Goal: Task Accomplishment & Management: Use online tool/utility

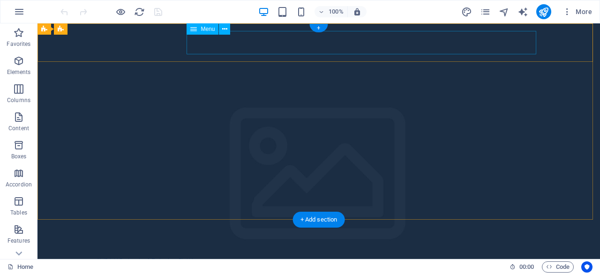
click at [307, 264] on nav "Home About Services Book Online Contact" at bounding box center [318, 275] width 442 height 23
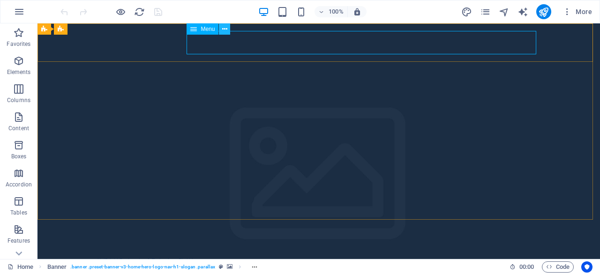
click at [224, 30] on icon at bounding box center [224, 29] width 5 height 10
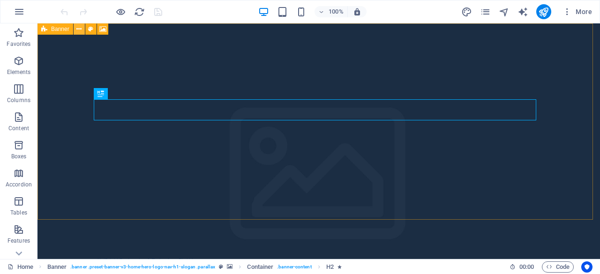
click at [77, 30] on icon at bounding box center [78, 29] width 5 height 10
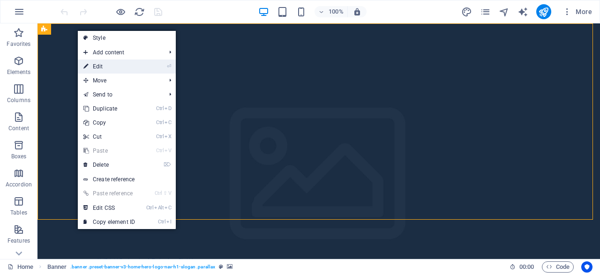
click at [95, 66] on link "⏎ Edit" at bounding box center [109, 67] width 63 height 14
select select "vh"
select select "header"
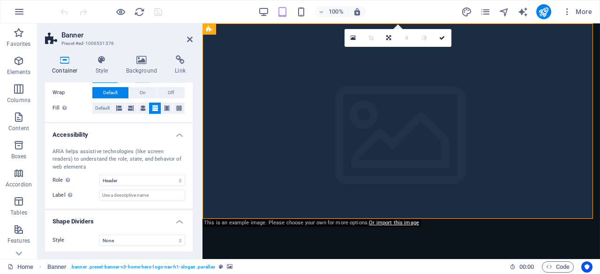
scroll to position [209, 0]
click at [191, 37] on icon at bounding box center [190, 39] width 6 height 7
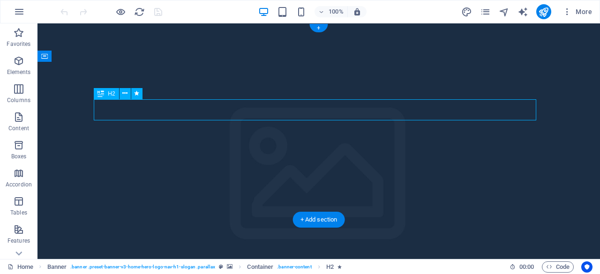
click at [126, 91] on icon at bounding box center [124, 94] width 5 height 10
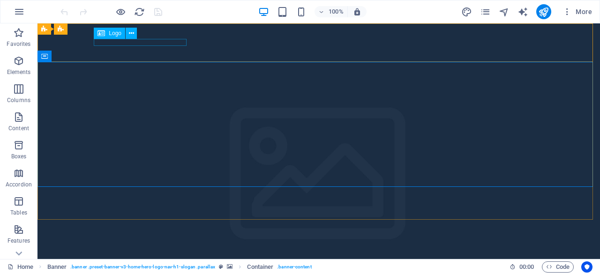
click at [113, 33] on span "Logo" at bounding box center [115, 33] width 13 height 6
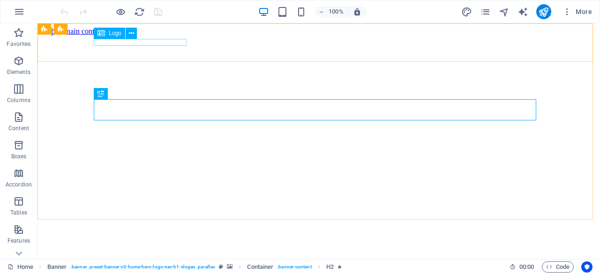
click at [116, 37] on div "Logo" at bounding box center [109, 33] width 31 height 11
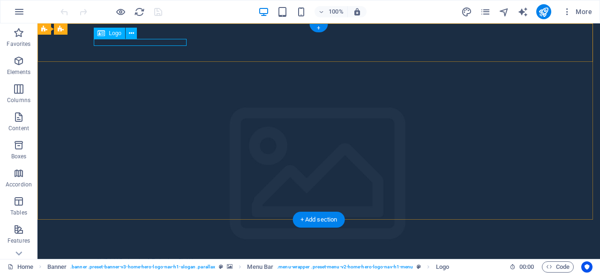
click at [157, 257] on div "HuiBright Engineering & Technology Pte Ltd" at bounding box center [318, 260] width 442 height 7
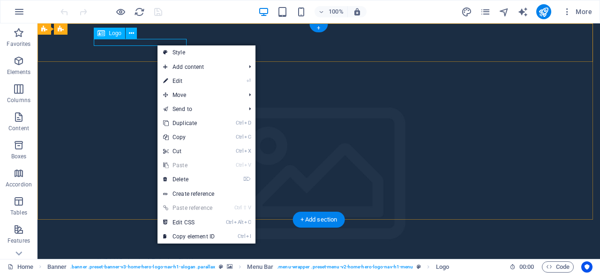
click at [158, 257] on div "HuiBright Engineering & Technology Pte Ltd" at bounding box center [318, 260] width 442 height 7
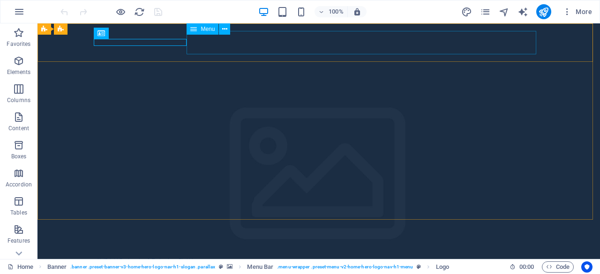
click at [209, 30] on span "Menu" at bounding box center [208, 29] width 14 height 6
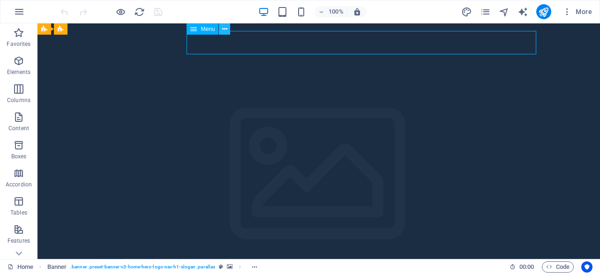
click at [226, 32] on icon at bounding box center [224, 29] width 5 height 10
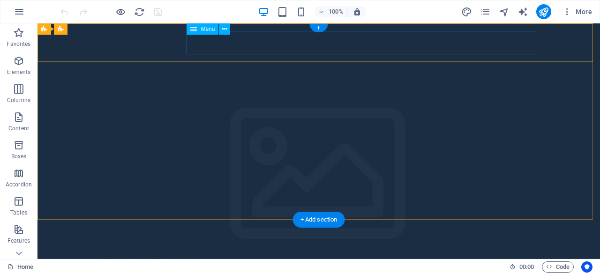
click at [467, 264] on nav "Home About Services Book Online Contact" at bounding box center [318, 275] width 442 height 23
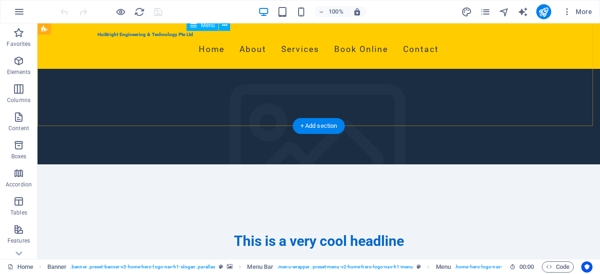
scroll to position [94, 0]
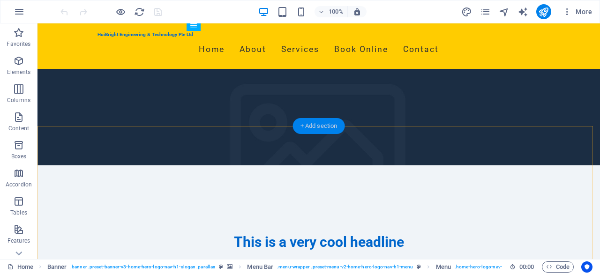
click at [310, 126] on div "+ Add section" at bounding box center [319, 126] width 52 height 16
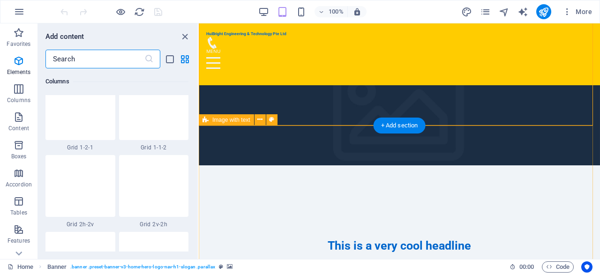
scroll to position [1640, 0]
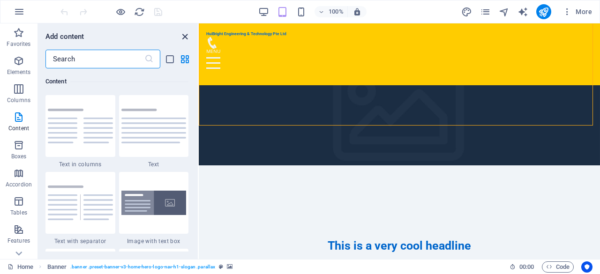
click at [187, 32] on icon "close panel" at bounding box center [185, 36] width 11 height 11
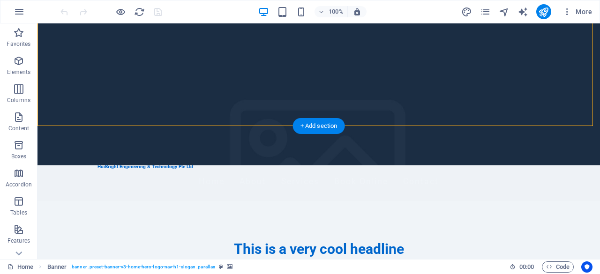
scroll to position [0, 0]
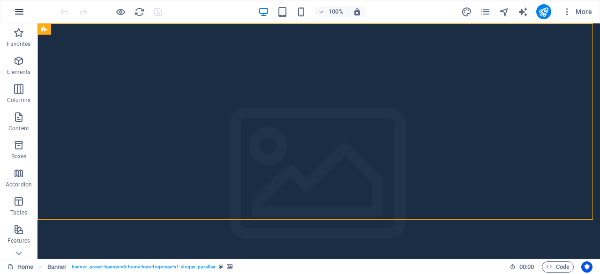
click at [21, 15] on icon "button" at bounding box center [19, 11] width 11 height 11
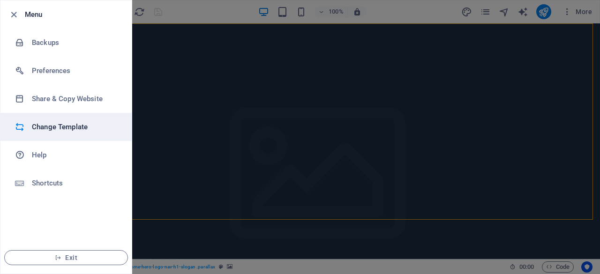
click at [49, 128] on h6 "Change Template" at bounding box center [75, 126] width 87 height 11
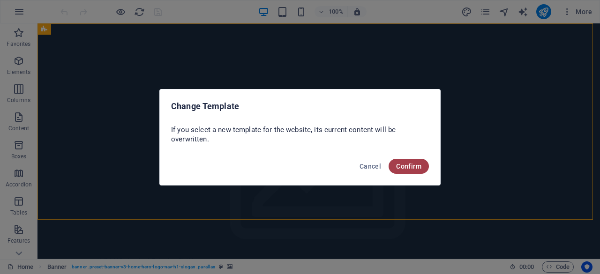
click at [414, 166] on span "Confirm" at bounding box center [408, 166] width 25 height 7
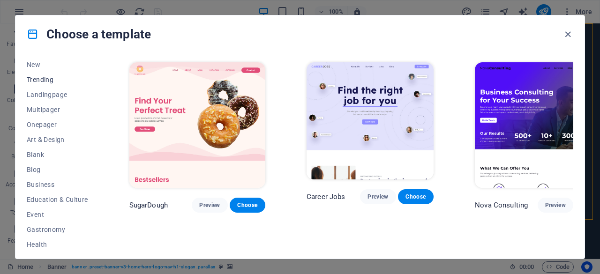
scroll to position [47, 0]
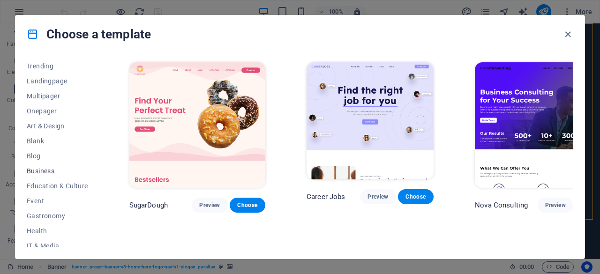
click at [47, 173] on span "Business" at bounding box center [57, 170] width 61 height 7
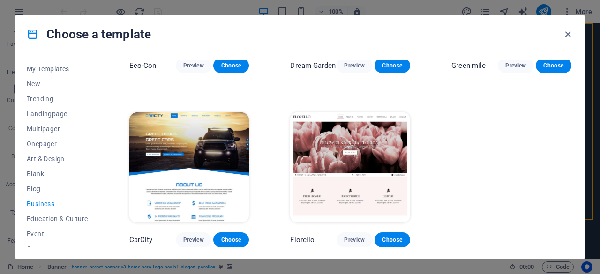
scroll to position [0, 0]
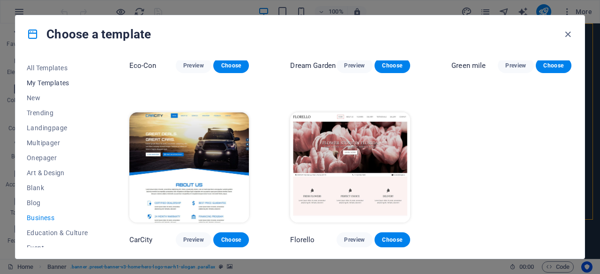
click at [59, 83] on span "My Templates" at bounding box center [57, 82] width 61 height 7
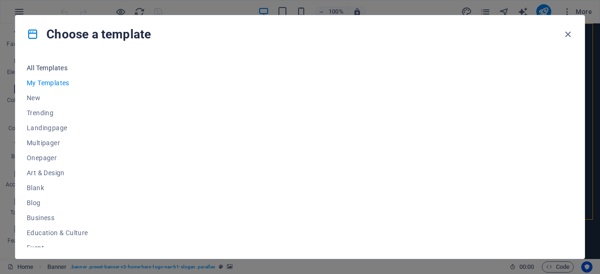
click at [62, 68] on span "All Templates" at bounding box center [57, 67] width 61 height 7
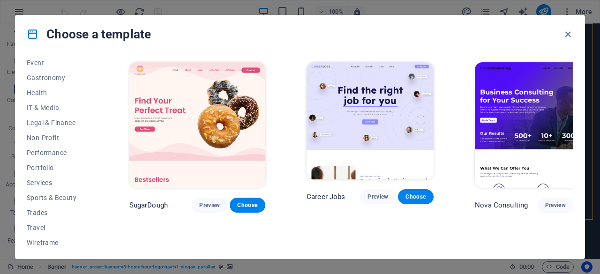
scroll to position [187, 0]
click at [47, 181] on span "Services" at bounding box center [57, 180] width 61 height 7
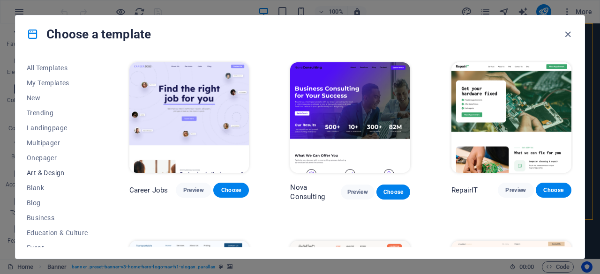
scroll to position [47, 0]
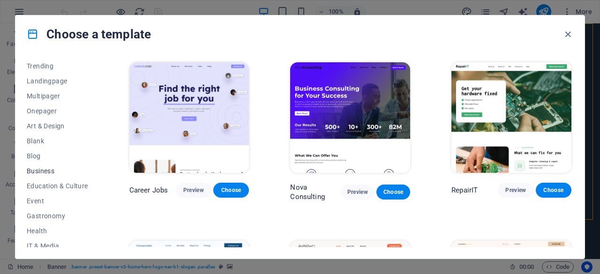
click at [47, 172] on span "Business" at bounding box center [57, 170] width 61 height 7
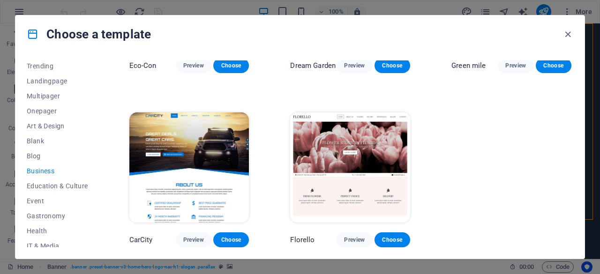
scroll to position [0, 0]
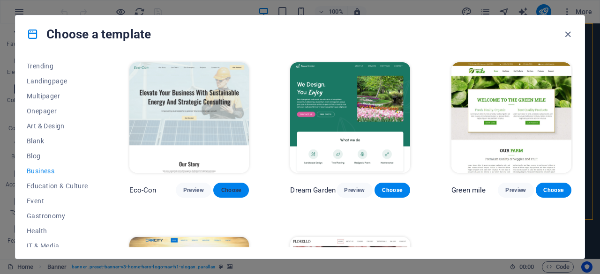
click at [227, 189] on span "Choose" at bounding box center [231, 190] width 21 height 7
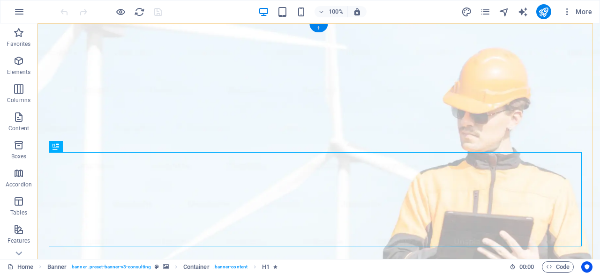
click at [321, 28] on div "+" at bounding box center [318, 28] width 18 height 8
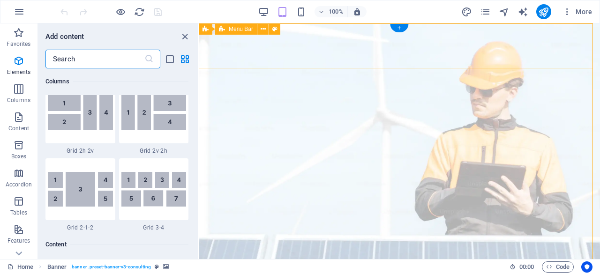
scroll to position [1640, 0]
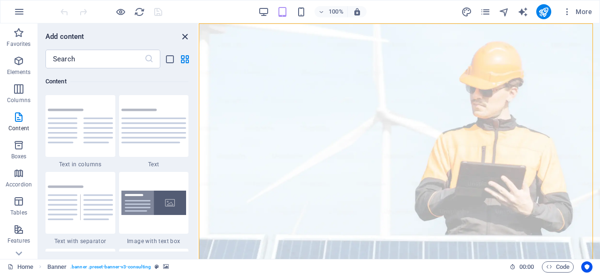
click at [184, 36] on icon "close panel" at bounding box center [185, 36] width 11 height 11
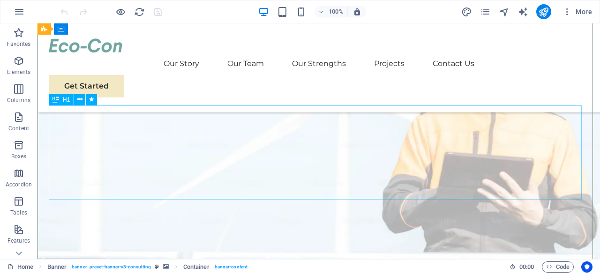
scroll to position [47, 0]
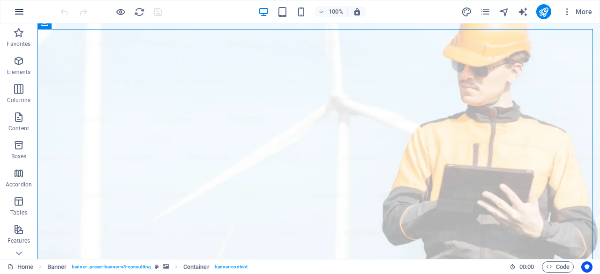
click at [19, 16] on icon "button" at bounding box center [19, 11] width 11 height 11
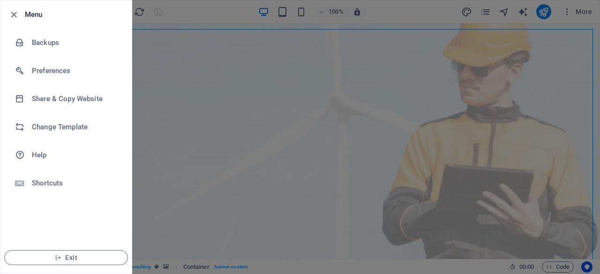
click at [19, 16] on div at bounding box center [16, 14] width 17 height 11
click at [12, 15] on icon "button" at bounding box center [13, 14] width 11 height 11
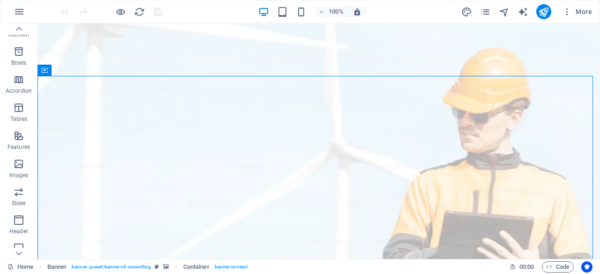
scroll to position [141, 0]
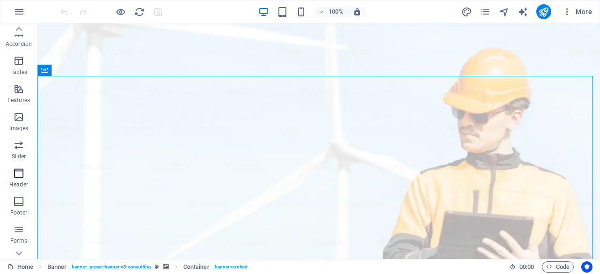
click at [14, 174] on icon "button" at bounding box center [18, 173] width 11 height 11
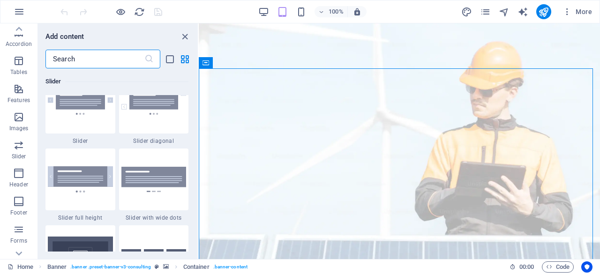
scroll to position [5644, 0]
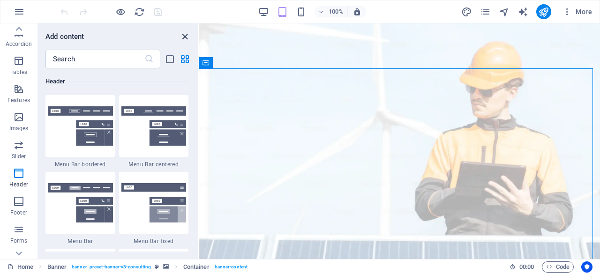
click at [183, 35] on icon "close panel" at bounding box center [185, 36] width 11 height 11
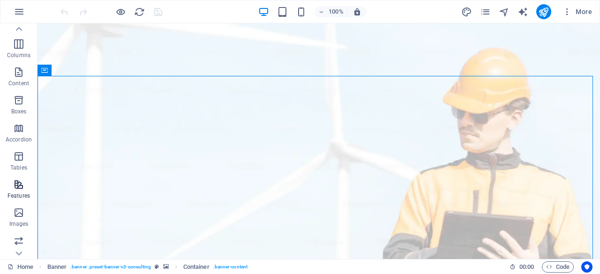
scroll to position [0, 0]
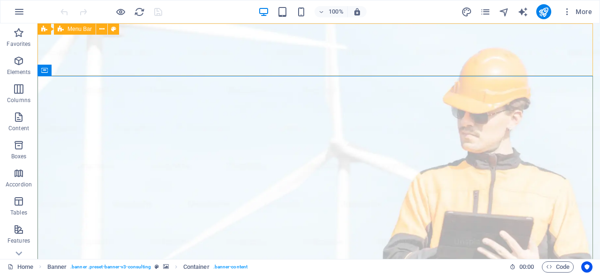
click at [71, 28] on span "Menu Bar" at bounding box center [79, 29] width 24 height 6
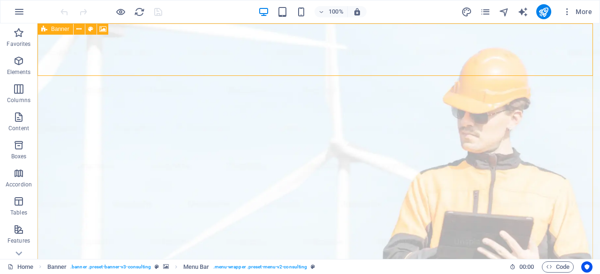
click at [48, 31] on div "Banner" at bounding box center [55, 28] width 36 height 11
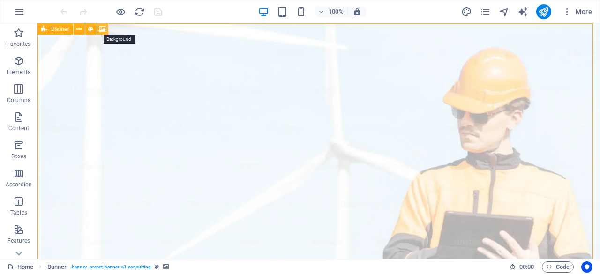
click at [103, 30] on icon at bounding box center [102, 29] width 7 height 10
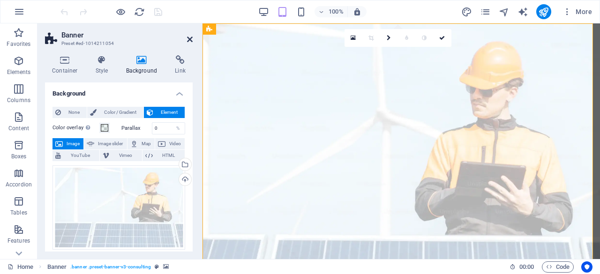
drag, startPoint x: 191, startPoint y: 37, endPoint x: 154, endPoint y: 14, distance: 44.2
click at [191, 37] on icon at bounding box center [190, 39] width 6 height 7
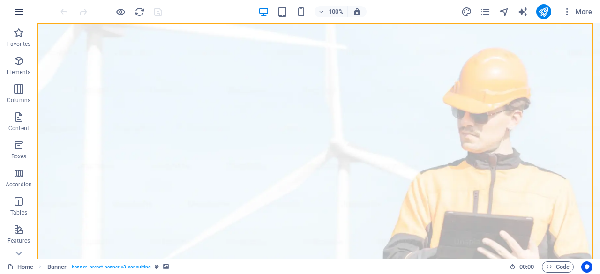
click at [22, 4] on button "button" at bounding box center [19, 11] width 22 height 22
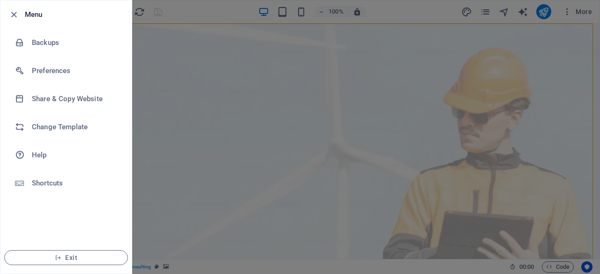
click at [22, 3] on li "Menu" at bounding box center [65, 14] width 131 height 28
click at [12, 15] on icon "button" at bounding box center [13, 14] width 11 height 11
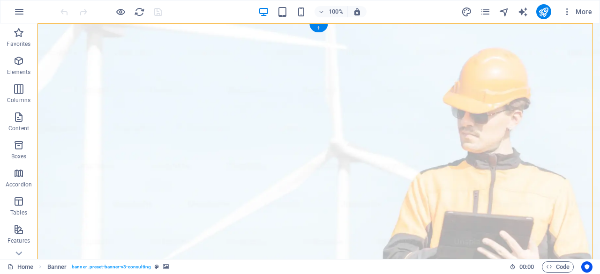
click at [319, 27] on div "+" at bounding box center [318, 28] width 18 height 8
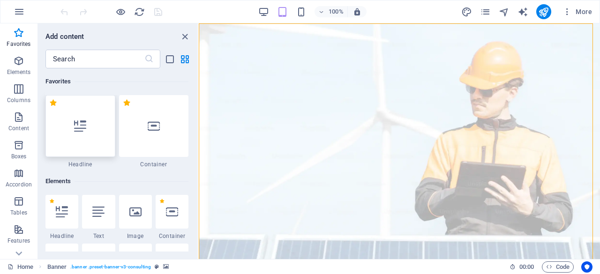
click at [82, 126] on icon at bounding box center [80, 126] width 12 height 12
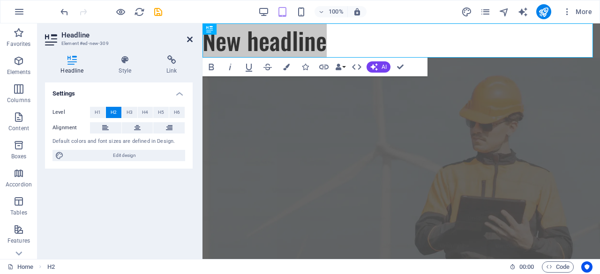
click at [188, 39] on icon at bounding box center [190, 39] width 6 height 7
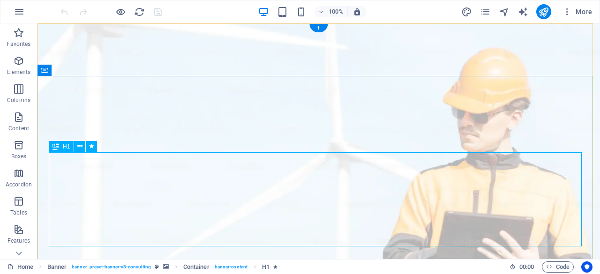
click at [21, 12] on icon "button" at bounding box center [19, 11] width 11 height 11
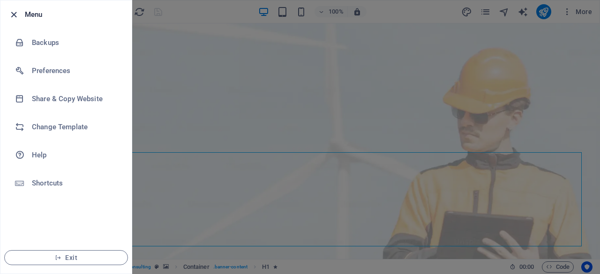
click at [12, 14] on icon "button" at bounding box center [13, 14] width 11 height 11
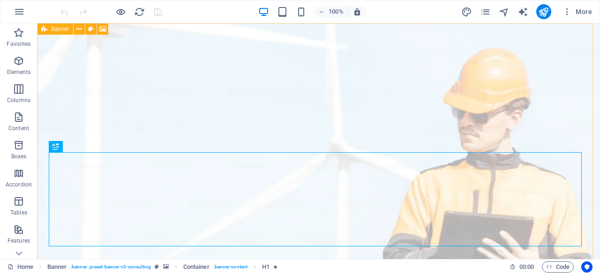
click at [45, 31] on icon at bounding box center [44, 28] width 6 height 11
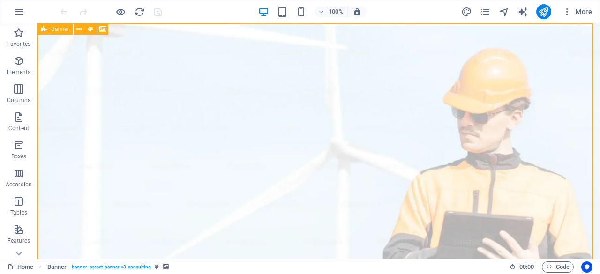
click at [45, 30] on icon at bounding box center [44, 28] width 6 height 11
click at [63, 32] on div "Banner" at bounding box center [55, 28] width 36 height 11
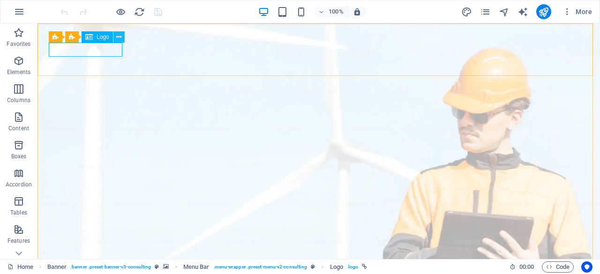
click at [118, 37] on icon at bounding box center [118, 37] width 5 height 10
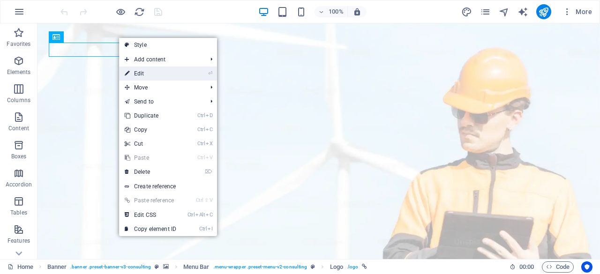
click at [131, 72] on link "⏎ Edit" at bounding box center [150, 74] width 63 height 14
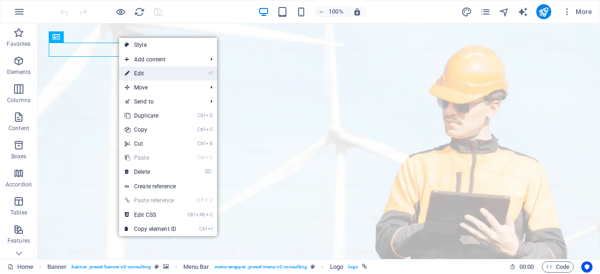
select select "px"
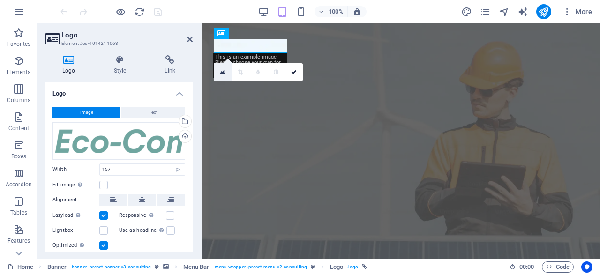
click at [223, 72] on icon at bounding box center [222, 72] width 5 height 7
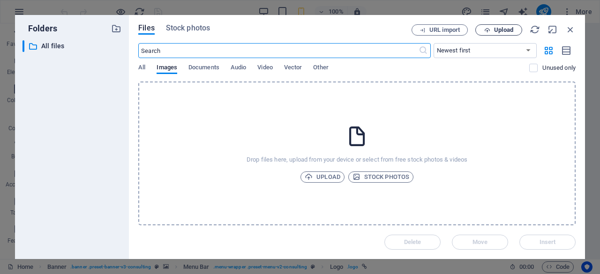
click at [502, 31] on span "Upload" at bounding box center [503, 30] width 19 height 6
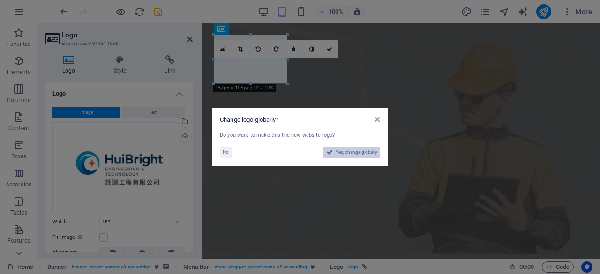
click at [367, 153] on span "Yes, change globally" at bounding box center [357, 152] width 42 height 11
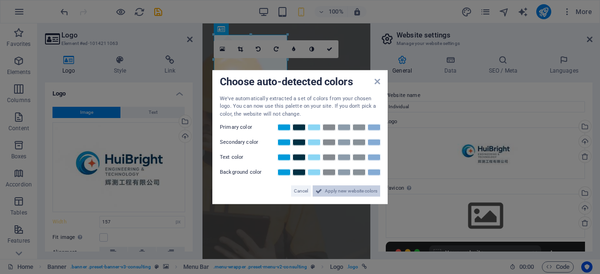
click at [341, 191] on span "Apply new website colors" at bounding box center [351, 191] width 52 height 11
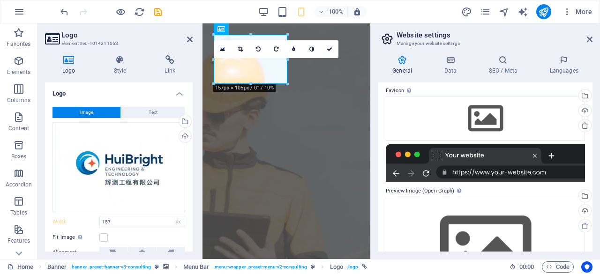
scroll to position [64, 0]
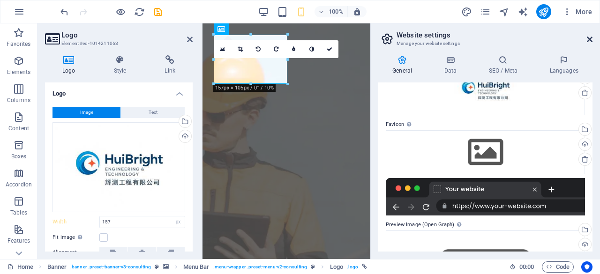
click at [587, 39] on icon at bounding box center [590, 39] width 6 height 7
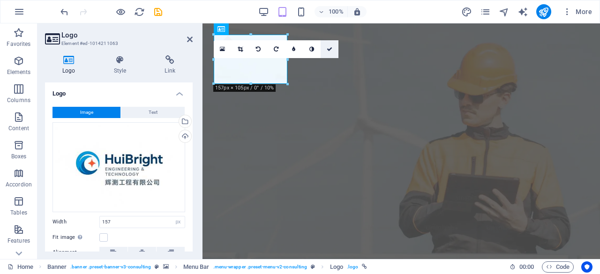
click at [330, 48] on icon at bounding box center [330, 49] width 6 height 6
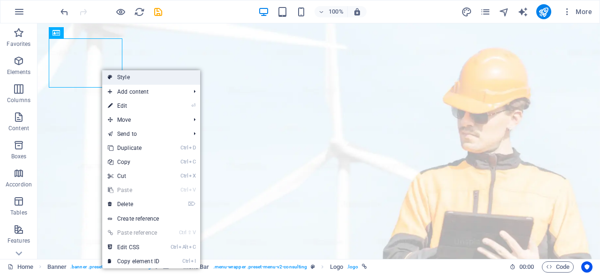
drag, startPoint x: 134, startPoint y: 80, endPoint x: 13, endPoint y: 78, distance: 120.9
click at [134, 80] on link "Style" at bounding box center [151, 77] width 98 height 14
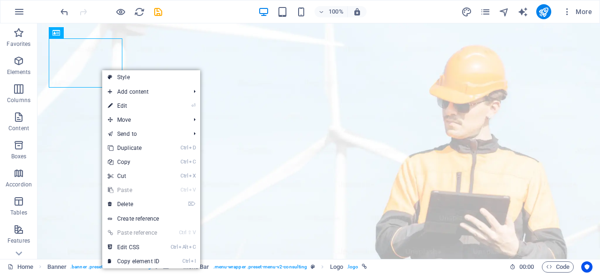
select select "rem"
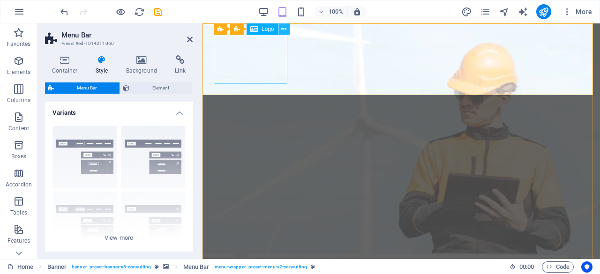
click at [284, 31] on icon at bounding box center [283, 29] width 5 height 10
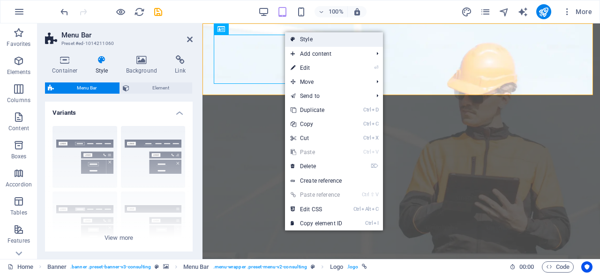
click at [311, 41] on link "Style" at bounding box center [334, 39] width 98 height 14
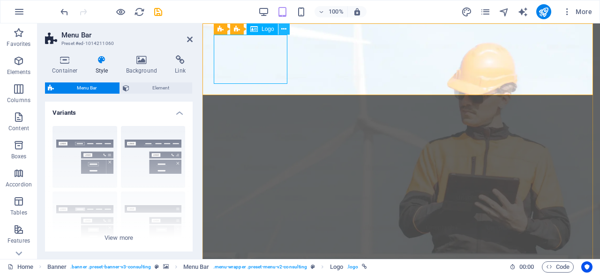
click at [283, 30] on icon at bounding box center [283, 29] width 5 height 10
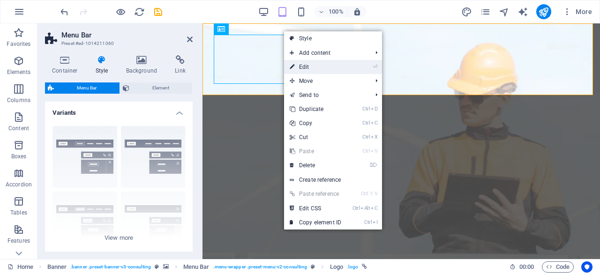
click at [301, 69] on link "⏎ Edit" at bounding box center [315, 67] width 63 height 14
select select "px"
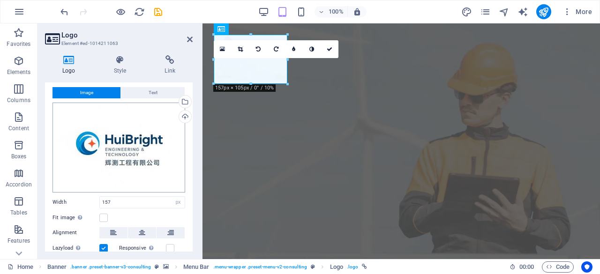
scroll to position [0, 0]
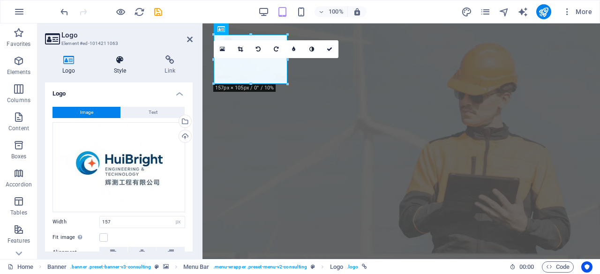
click at [122, 66] on h4 "Style" at bounding box center [122, 65] width 51 height 20
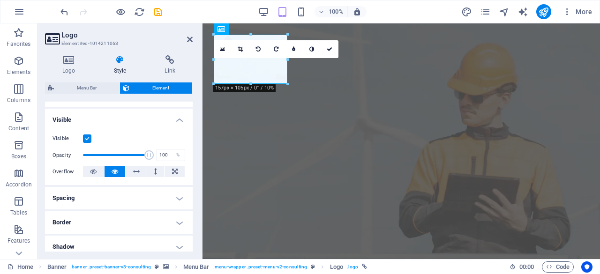
scroll to position [94, 0]
type input "50"
drag, startPoint x: 148, startPoint y: 156, endPoint x: 115, endPoint y: 156, distance: 32.8
click at [115, 156] on span at bounding box center [115, 154] width 9 height 9
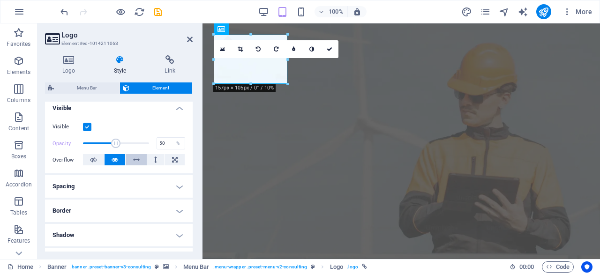
scroll to position [0, 0]
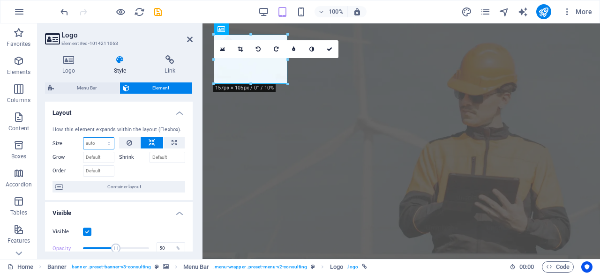
click at [95, 146] on select "Default auto px % 1/1 1/2 1/3 1/4 1/5 1/6 1/7 1/8 1/9 1/10" at bounding box center [98, 143] width 30 height 11
click at [100, 159] on input "Grow" at bounding box center [98, 157] width 31 height 11
click at [98, 173] on input "Order" at bounding box center [98, 170] width 31 height 11
click at [176, 118] on h4 "Layout" at bounding box center [119, 110] width 148 height 17
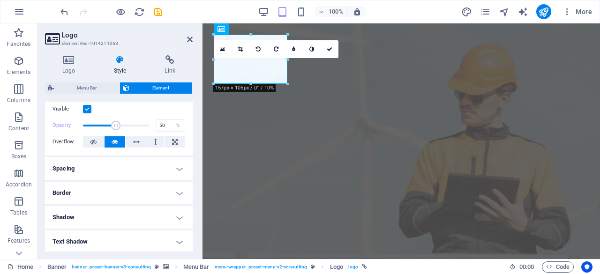
scroll to position [141, 0]
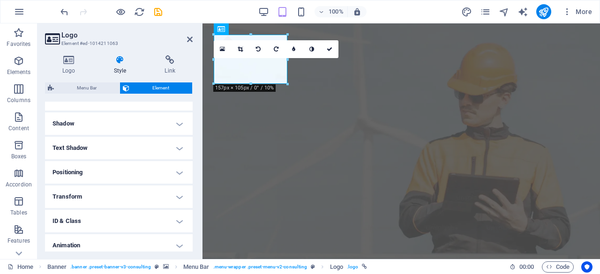
click at [182, 122] on h4 "Shadow" at bounding box center [119, 123] width 148 height 22
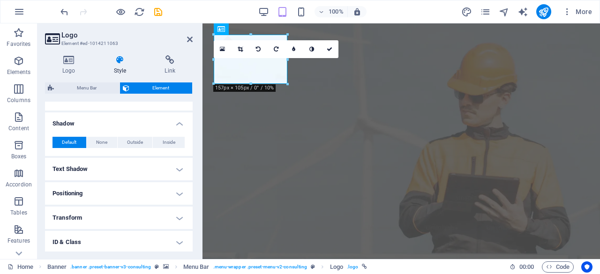
click at [182, 122] on h4 "Shadow" at bounding box center [119, 120] width 148 height 17
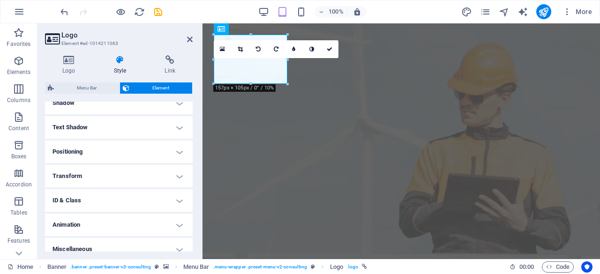
scroll to position [170, 0]
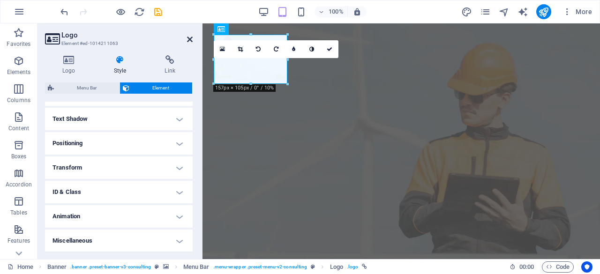
click at [192, 39] on icon at bounding box center [190, 39] width 6 height 7
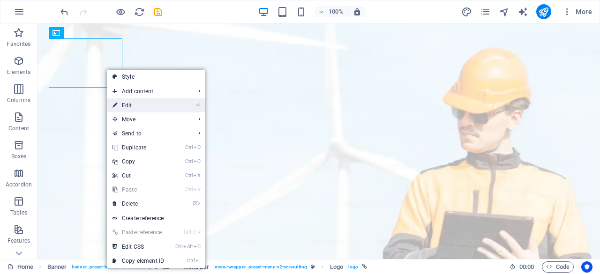
click at [125, 105] on link "⏎ Edit" at bounding box center [138, 105] width 63 height 14
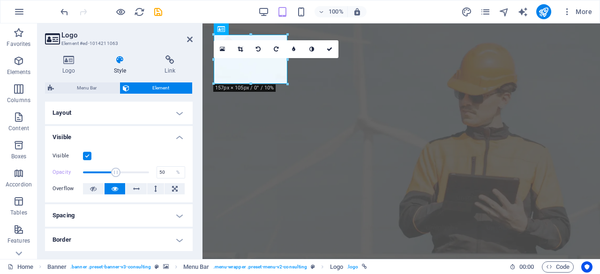
click at [90, 157] on label at bounding box center [87, 156] width 8 height 8
click at [0, 0] on input "Visible" at bounding box center [0, 0] width 0 height 0
click at [90, 157] on label at bounding box center [87, 156] width 8 height 8
click at [0, 0] on input "Visible" at bounding box center [0, 0] width 0 height 0
click at [90, 157] on label at bounding box center [87, 156] width 8 height 8
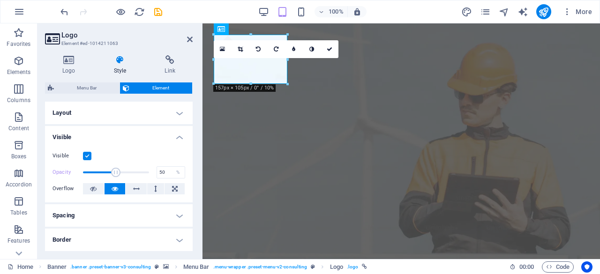
click at [0, 0] on input "Visible" at bounding box center [0, 0] width 0 height 0
click at [90, 157] on label at bounding box center [87, 156] width 8 height 8
click at [0, 0] on input "Visible" at bounding box center [0, 0] width 0 height 0
click at [90, 157] on label at bounding box center [87, 156] width 8 height 8
click at [0, 0] on input "Visible" at bounding box center [0, 0] width 0 height 0
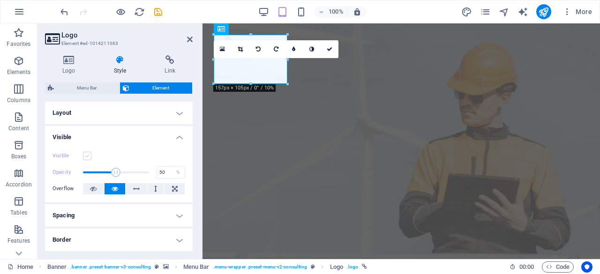
click at [90, 157] on label at bounding box center [87, 156] width 8 height 8
click at [0, 0] on input "Visible" at bounding box center [0, 0] width 0 height 0
type input "100"
drag, startPoint x: 113, startPoint y: 171, endPoint x: 147, endPoint y: 175, distance: 34.0
click at [147, 175] on span at bounding box center [148, 172] width 9 height 9
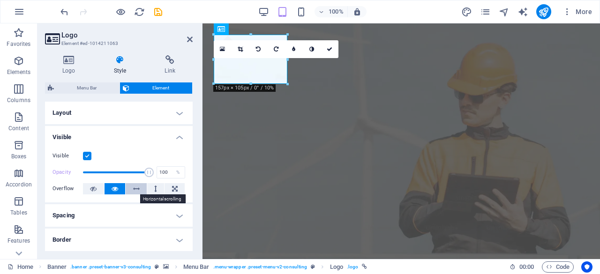
click at [138, 190] on icon at bounding box center [136, 188] width 7 height 11
click at [241, 49] on icon at bounding box center [240, 49] width 5 height 6
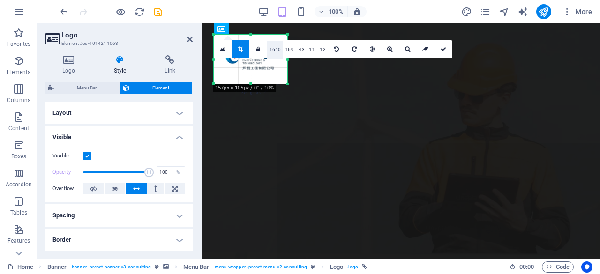
click at [276, 49] on link "16:10" at bounding box center [275, 50] width 16 height 18
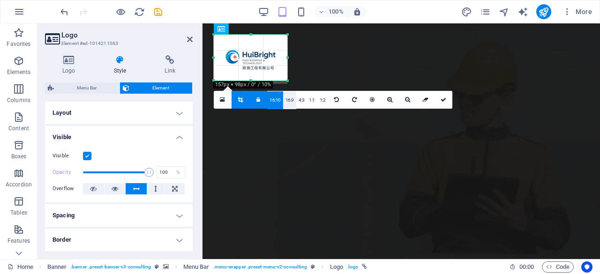
click at [286, 102] on link "16:9" at bounding box center [289, 100] width 13 height 18
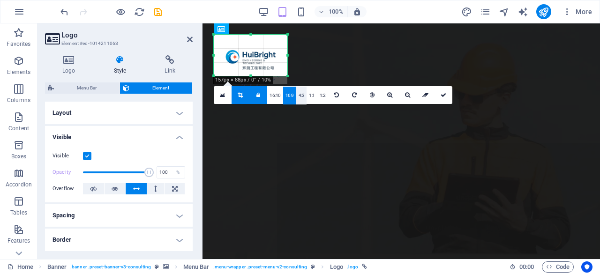
click at [299, 95] on link "4:3" at bounding box center [301, 96] width 11 height 18
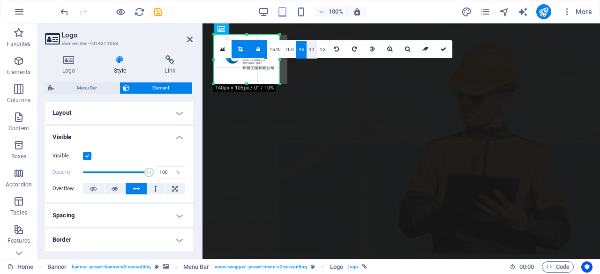
click at [311, 52] on link "1:1" at bounding box center [312, 50] width 11 height 18
click at [321, 54] on link "1:2" at bounding box center [322, 50] width 11 height 18
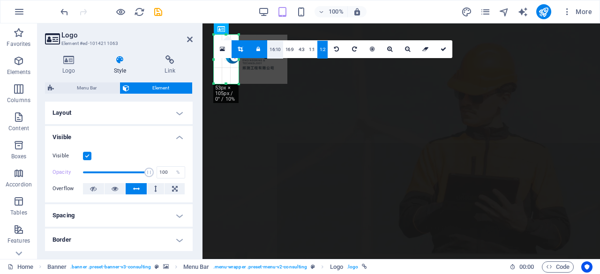
click at [276, 53] on link "16:10" at bounding box center [275, 50] width 16 height 18
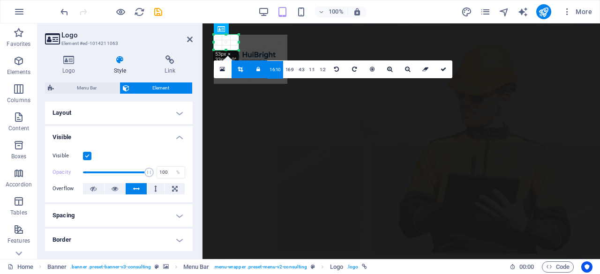
click at [276, 69] on link "16:10" at bounding box center [275, 70] width 16 height 18
click at [289, 70] on link "16:9" at bounding box center [289, 70] width 13 height 18
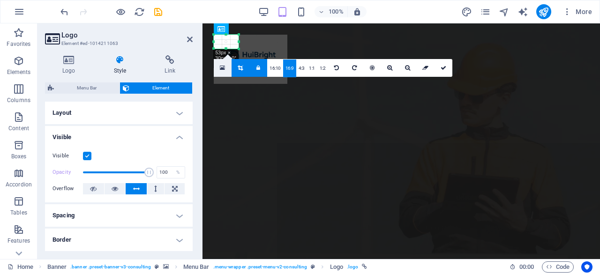
click at [226, 68] on link at bounding box center [223, 68] width 18 height 18
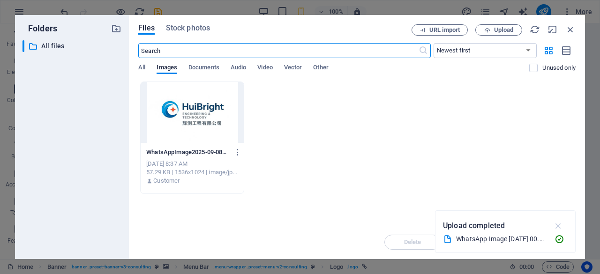
click at [559, 228] on icon "button" at bounding box center [558, 226] width 11 height 10
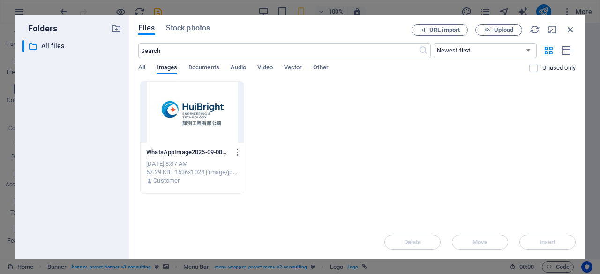
click at [576, 29] on div "Files Stock photos URL import Upload ​ Newest first Oldest first Name (A-Z) Nam…" at bounding box center [357, 137] width 456 height 244
click at [571, 34] on icon "button" at bounding box center [570, 29] width 10 height 10
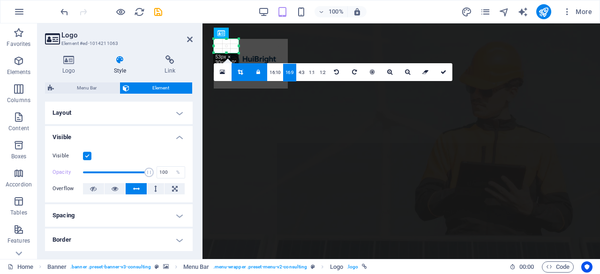
click at [224, 48] on div at bounding box center [251, 64] width 74 height 50
click at [338, 70] on link at bounding box center [337, 72] width 18 height 18
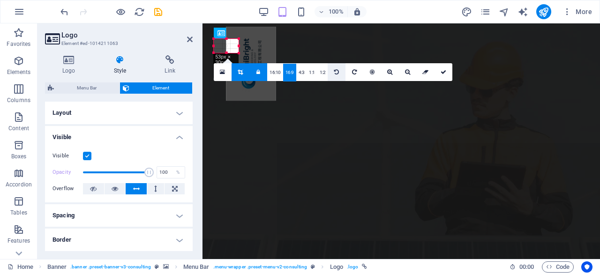
click at [338, 70] on link at bounding box center [337, 72] width 18 height 18
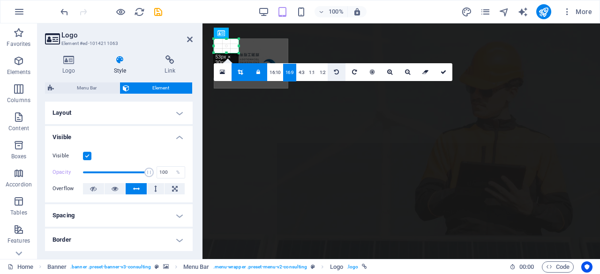
click at [339, 70] on link at bounding box center [337, 72] width 18 height 18
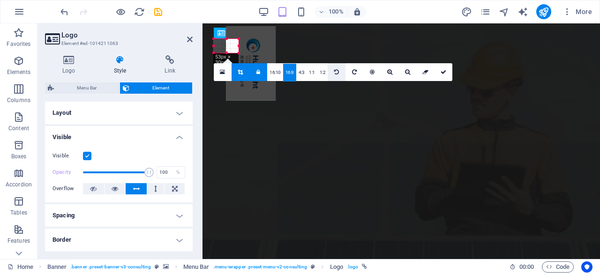
click at [339, 70] on link at bounding box center [337, 72] width 18 height 18
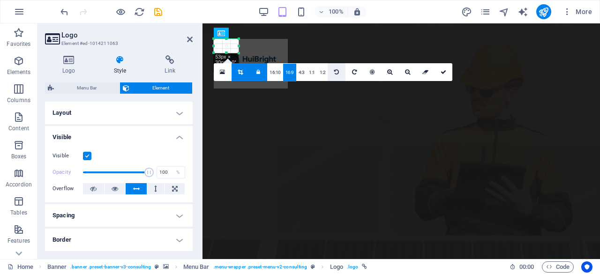
click at [339, 70] on link at bounding box center [337, 72] width 18 height 18
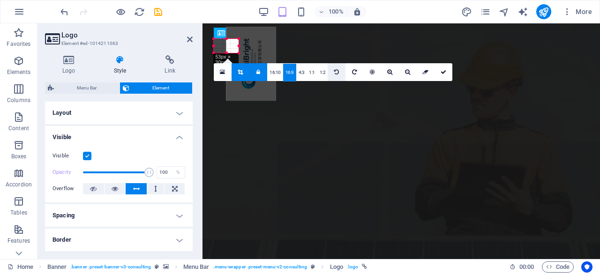
click at [339, 70] on link at bounding box center [337, 72] width 18 height 18
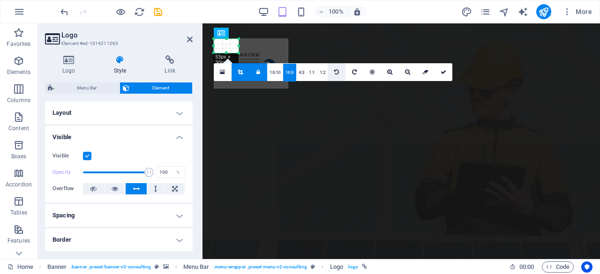
click at [339, 70] on link at bounding box center [337, 72] width 18 height 18
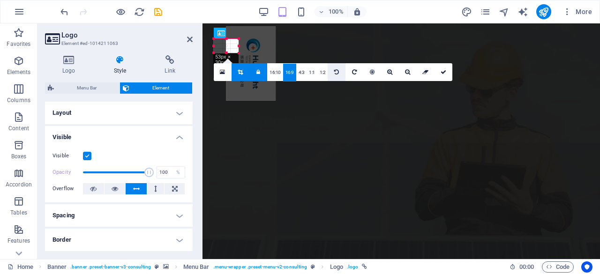
click at [339, 70] on link at bounding box center [337, 72] width 18 height 18
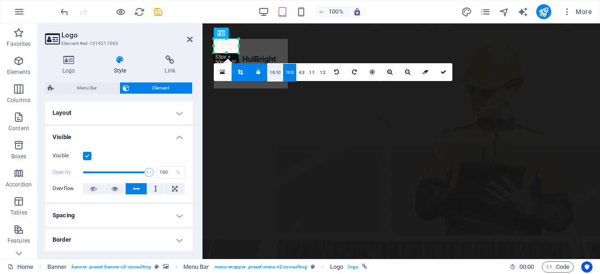
click at [277, 74] on link "16:10" at bounding box center [275, 73] width 16 height 18
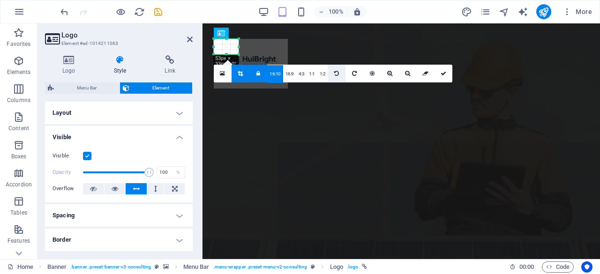
click at [335, 74] on icon at bounding box center [336, 74] width 5 height 6
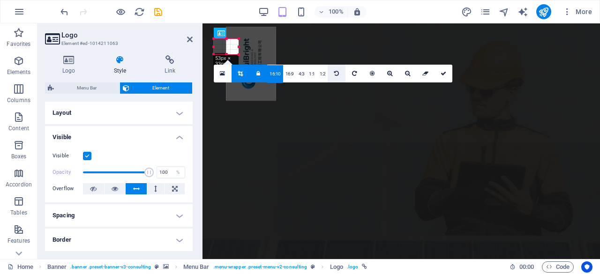
click at [335, 74] on icon at bounding box center [336, 74] width 5 height 6
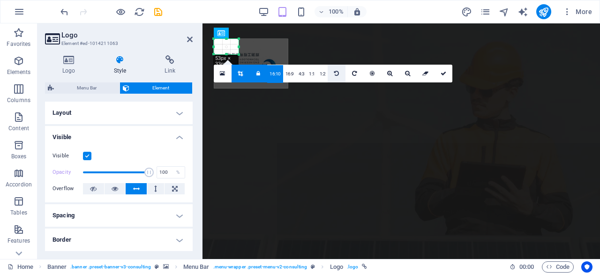
click at [335, 74] on icon at bounding box center [336, 74] width 5 height 6
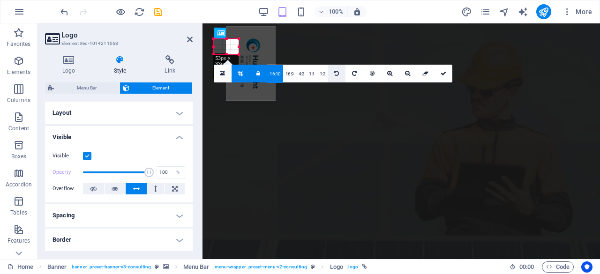
click at [335, 74] on icon at bounding box center [336, 74] width 5 height 6
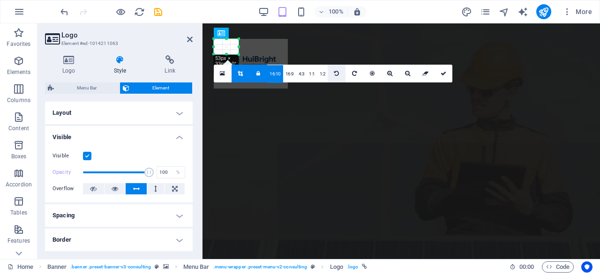
click at [335, 74] on icon at bounding box center [336, 74] width 5 height 6
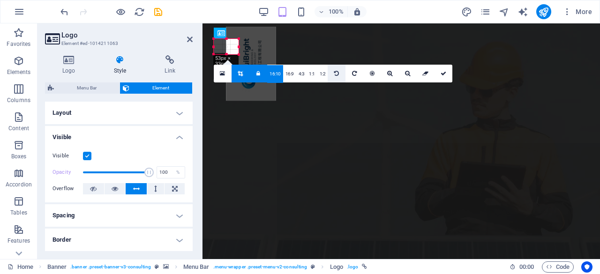
click at [335, 74] on icon at bounding box center [336, 74] width 5 height 6
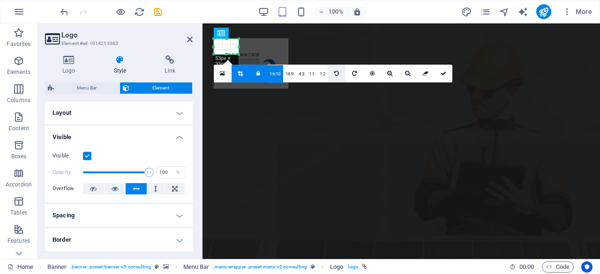
click at [335, 74] on icon at bounding box center [336, 74] width 5 height 6
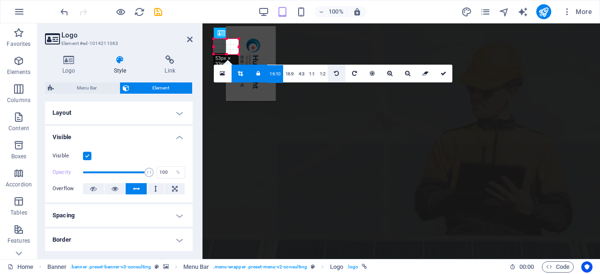
click at [335, 74] on icon at bounding box center [336, 74] width 5 height 6
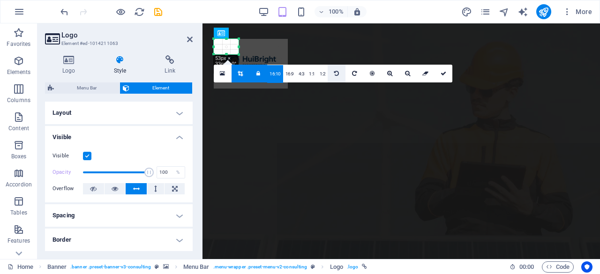
click at [335, 74] on icon at bounding box center [336, 74] width 5 height 6
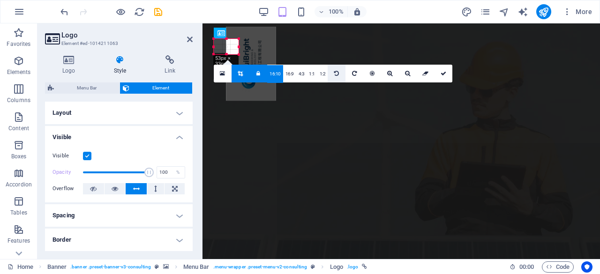
click at [335, 74] on icon at bounding box center [336, 74] width 5 height 6
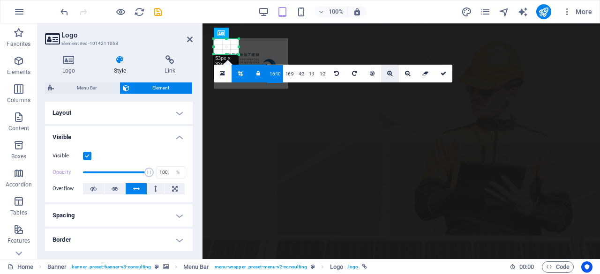
click at [388, 74] on icon at bounding box center [389, 74] width 5 height 6
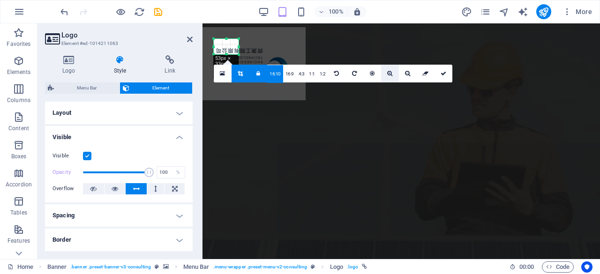
click at [388, 75] on icon at bounding box center [389, 74] width 5 height 6
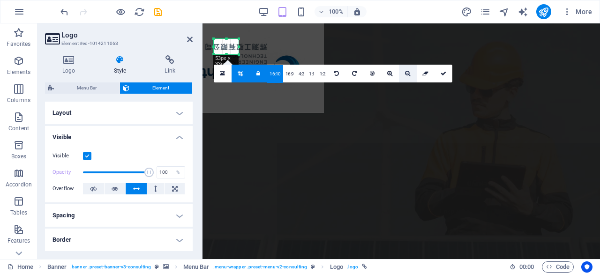
click at [405, 75] on icon at bounding box center [407, 74] width 5 height 6
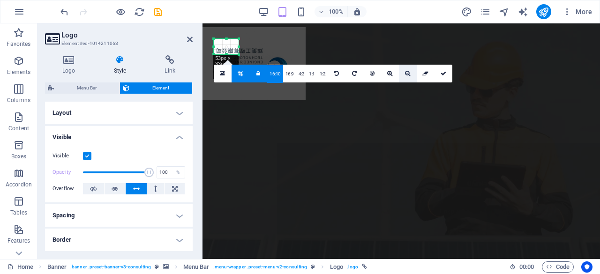
click at [406, 75] on icon at bounding box center [407, 74] width 5 height 6
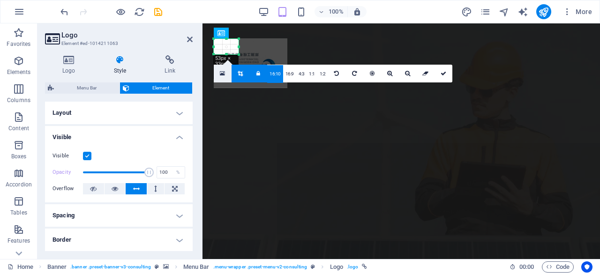
click at [226, 75] on link at bounding box center [223, 74] width 18 height 18
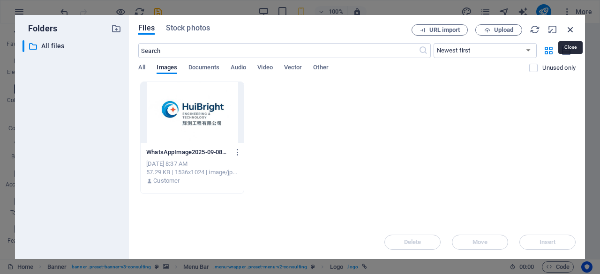
drag, startPoint x: 570, startPoint y: 31, endPoint x: 367, endPoint y: 8, distance: 203.8
click at [570, 31] on icon "button" at bounding box center [570, 29] width 10 height 10
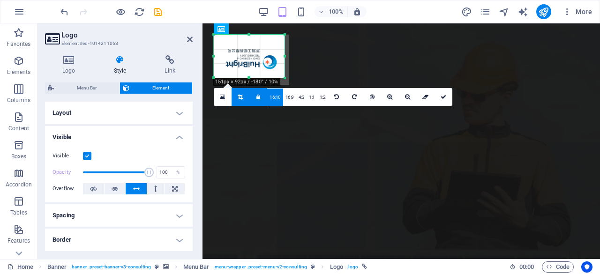
drag, startPoint x: 227, startPoint y: 54, endPoint x: 237, endPoint y: 82, distance: 29.5
click at [237, 78] on div "180 170 160 150 140 130 120 110 100 90 80 70 60 50 40 30 20 10 0 -10 -20 -30 -4…" at bounding box center [249, 56] width 71 height 43
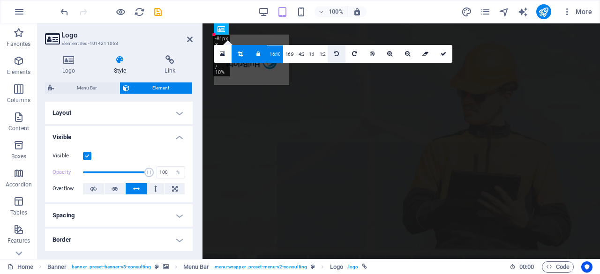
click at [340, 54] on link at bounding box center [337, 54] width 18 height 18
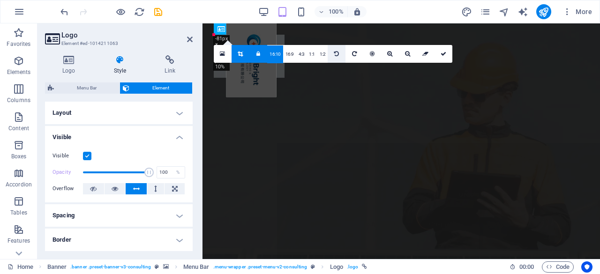
click at [340, 54] on link at bounding box center [337, 54] width 18 height 18
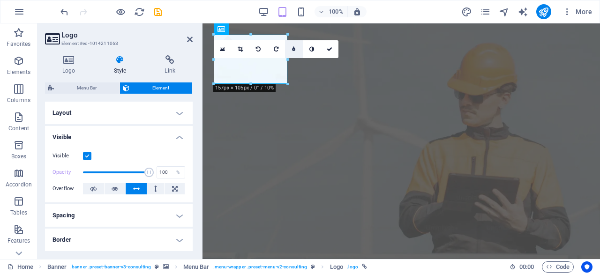
click at [298, 52] on link at bounding box center [294, 49] width 18 height 18
click at [170, 64] on icon at bounding box center [169, 59] width 45 height 9
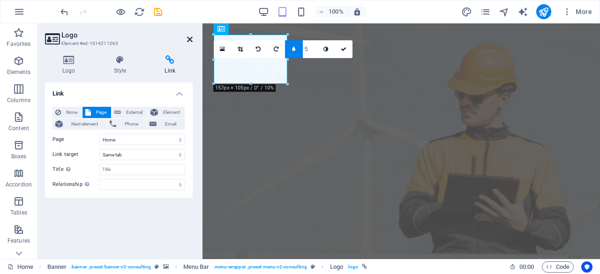
click at [192, 42] on icon at bounding box center [190, 39] width 6 height 7
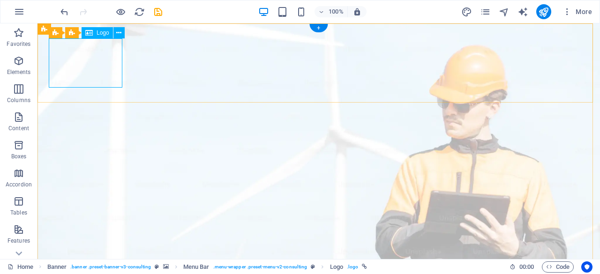
select select
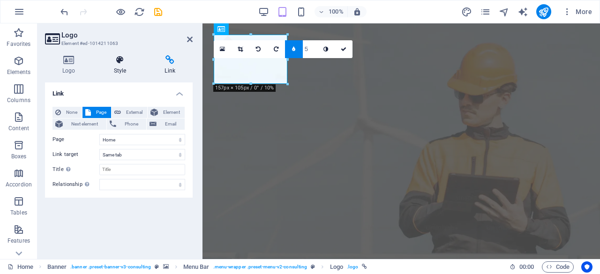
click at [120, 59] on icon at bounding box center [120, 59] width 47 height 9
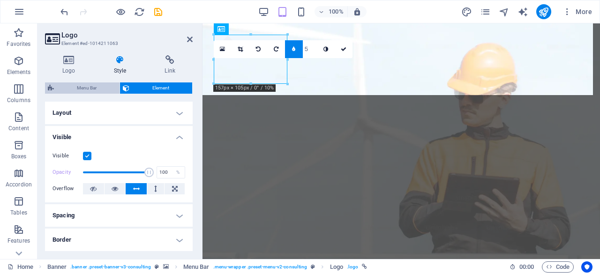
click at [91, 87] on span "Menu Bar" at bounding box center [87, 87] width 60 height 11
select select "rem"
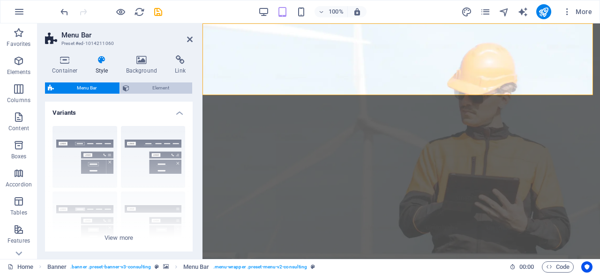
click at [155, 89] on span "Element" at bounding box center [160, 87] width 57 height 11
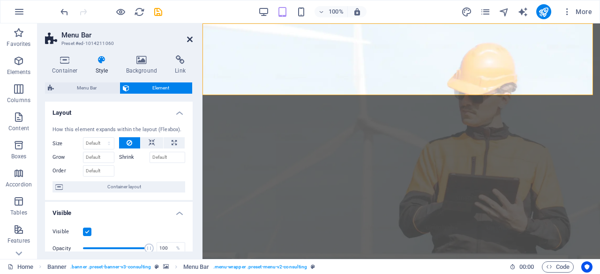
click at [190, 41] on icon at bounding box center [190, 39] width 6 height 7
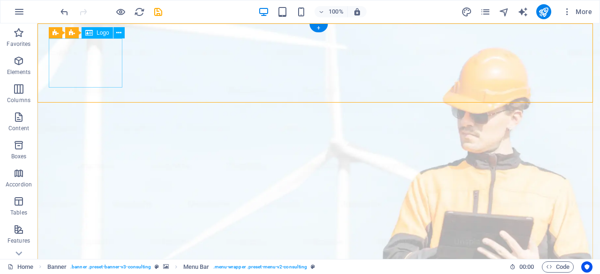
click at [121, 33] on icon at bounding box center [118, 33] width 5 height 10
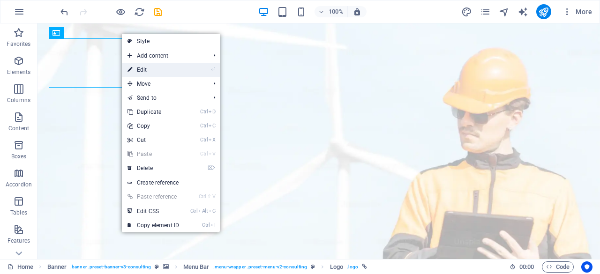
click at [140, 67] on link "⏎ Edit" at bounding box center [153, 70] width 63 height 14
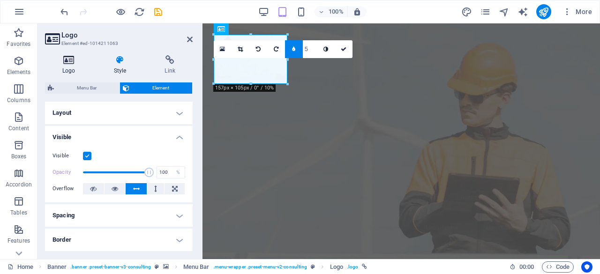
click at [70, 67] on h4 "Logo" at bounding box center [71, 65] width 52 height 20
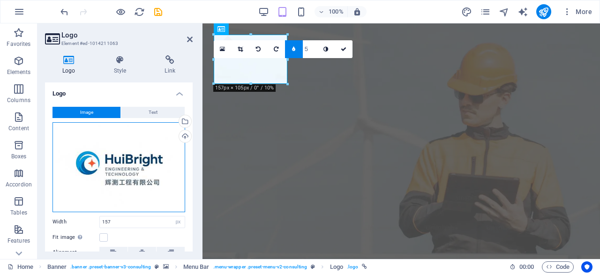
click at [144, 165] on div "Drag files here, click to choose files or select files from Files or our free s…" at bounding box center [118, 167] width 133 height 90
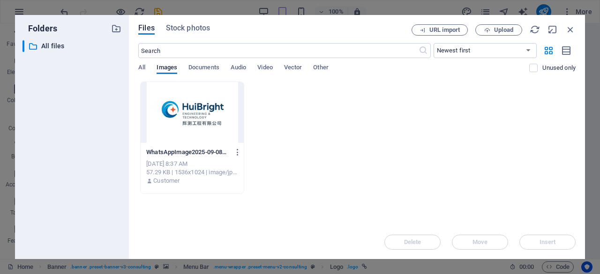
click at [144, 165] on div "WhatsAppImage2025-09-08at00.10.08-BhMBs85jtOIeN0QGlrPrRw.jpeg WhatsAppImage2025…" at bounding box center [192, 167] width 103 height 48
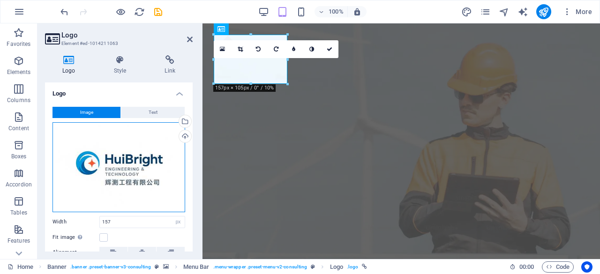
click at [144, 165] on div "Drag files here, click to choose files or select files from Files or our free s…" at bounding box center [118, 167] width 133 height 90
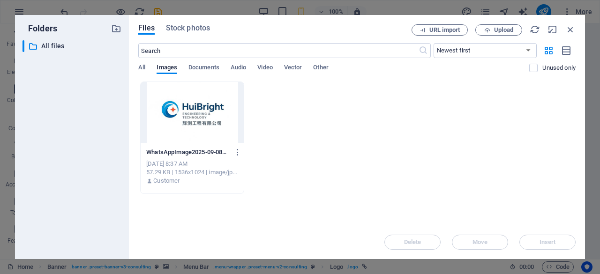
click at [185, 109] on div at bounding box center [192, 112] width 103 height 61
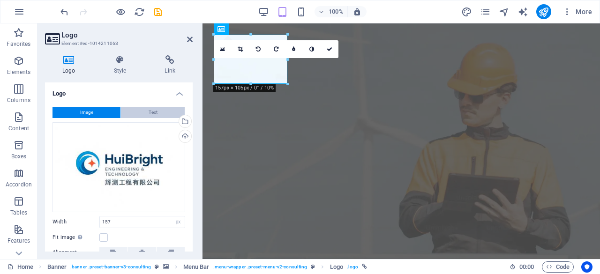
click at [143, 112] on button "Text" at bounding box center [153, 112] width 64 height 11
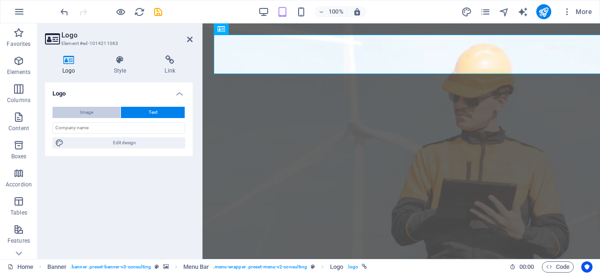
click at [95, 114] on button "Image" at bounding box center [86, 112] width 68 height 11
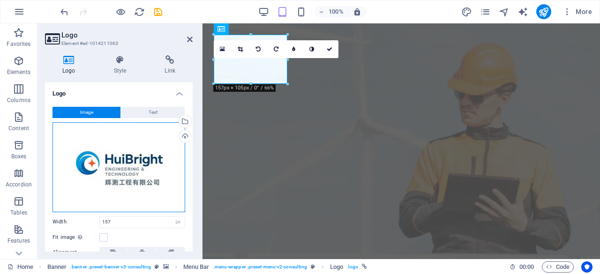
click at [91, 168] on div "Drag files here, click to choose files or select files from Files or our free s…" at bounding box center [118, 167] width 133 height 90
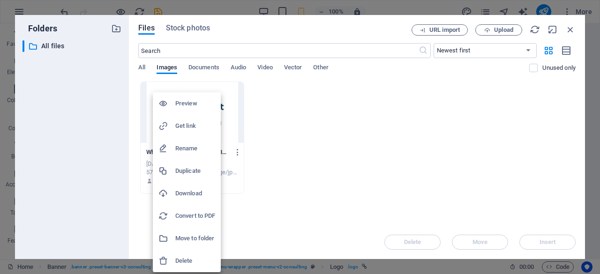
click at [257, 148] on div at bounding box center [300, 137] width 600 height 274
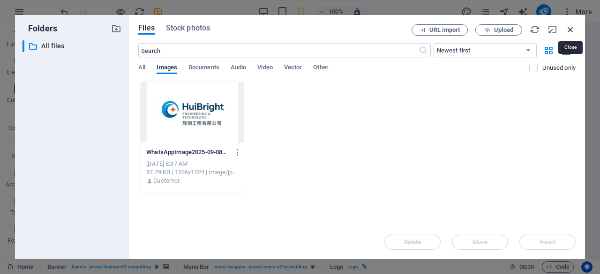
click at [571, 29] on icon "button" at bounding box center [570, 29] width 10 height 10
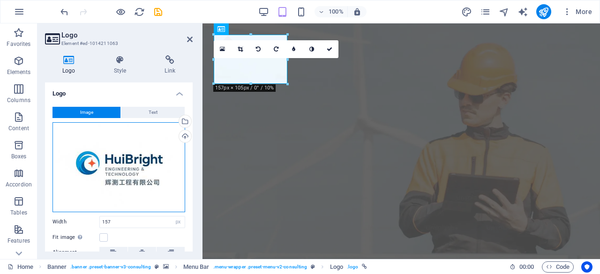
drag, startPoint x: 139, startPoint y: 160, endPoint x: 122, endPoint y: 146, distance: 21.7
click at [122, 146] on div "Drag files here, click to choose files or select files from Files or our free s…" at bounding box center [118, 167] width 133 height 90
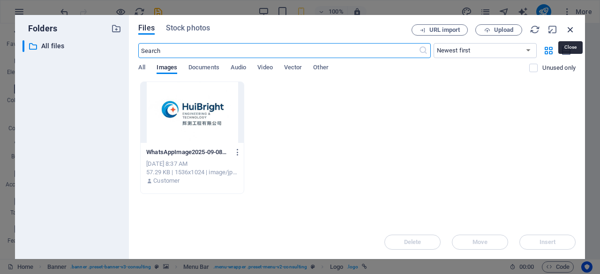
click at [571, 30] on icon "button" at bounding box center [570, 29] width 10 height 10
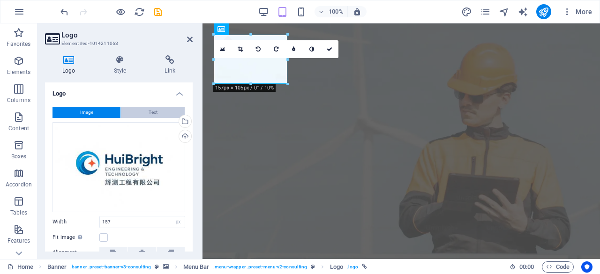
click at [167, 111] on button "Text" at bounding box center [153, 112] width 64 height 11
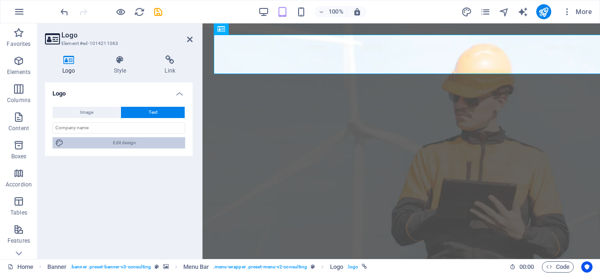
drag, startPoint x: 141, startPoint y: 143, endPoint x: 135, endPoint y: 121, distance: 22.3
click at [141, 143] on span "Edit design" at bounding box center [125, 142] width 116 height 11
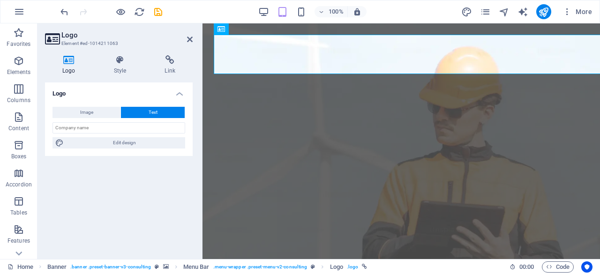
select select "px"
select select "500"
select select "px"
select select "rem"
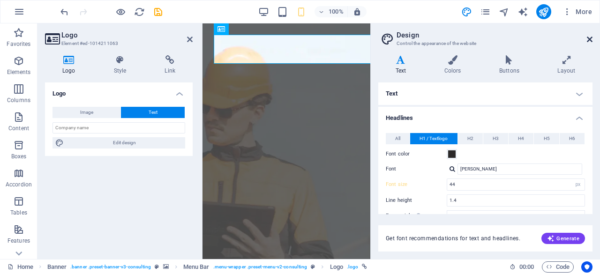
click at [591, 37] on icon at bounding box center [590, 39] width 6 height 7
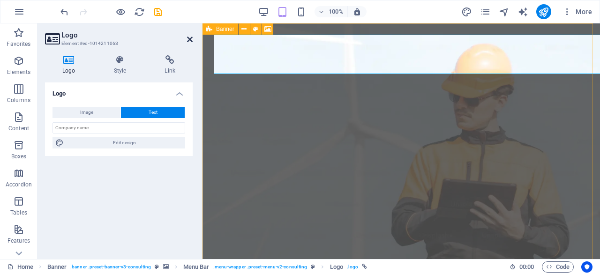
click at [189, 38] on icon at bounding box center [190, 39] width 6 height 7
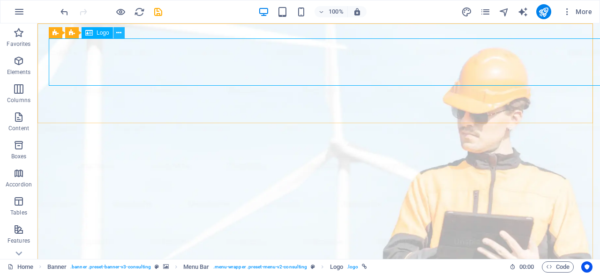
click at [119, 34] on icon at bounding box center [118, 33] width 5 height 10
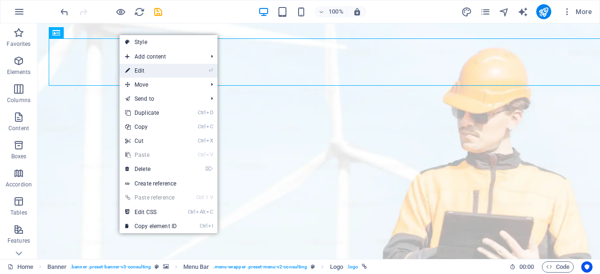
click at [153, 65] on link "⏎ Edit" at bounding box center [151, 71] width 63 height 14
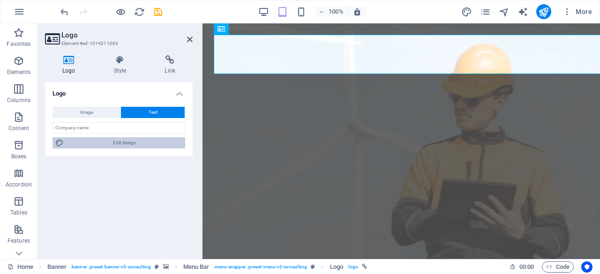
click at [122, 142] on span "Edit design" at bounding box center [125, 142] width 116 height 11
select select "px"
select select "500"
select select "px"
select select "rem"
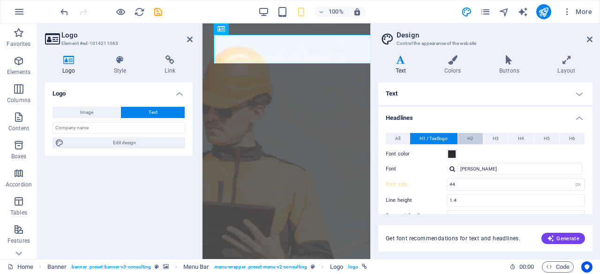
click at [463, 141] on button "H2" at bounding box center [470, 138] width 25 height 11
click at [451, 138] on button "H1 / Textlogo" at bounding box center [433, 138] width 47 height 11
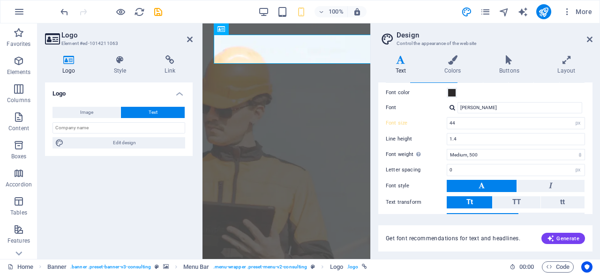
scroll to position [47, 0]
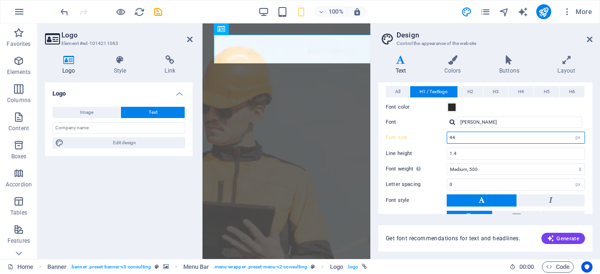
drag, startPoint x: 456, startPoint y: 137, endPoint x: 425, endPoint y: 146, distance: 32.1
click at [425, 146] on div "All H1 / Textlogo H2 H3 H4 H5 H6 Font color Font Oswald Line height 1.4 Font we…" at bounding box center [485, 179] width 218 height 205
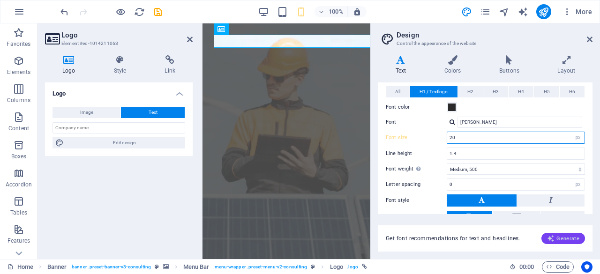
type input "20"
click at [561, 239] on span "Generate" at bounding box center [563, 238] width 32 height 7
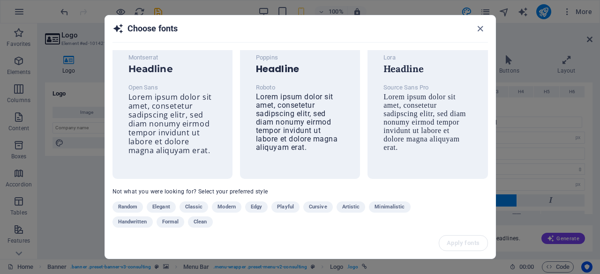
scroll to position [33, 0]
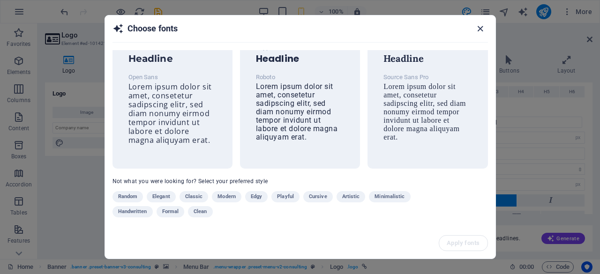
click at [480, 32] on icon "button" at bounding box center [480, 28] width 11 height 11
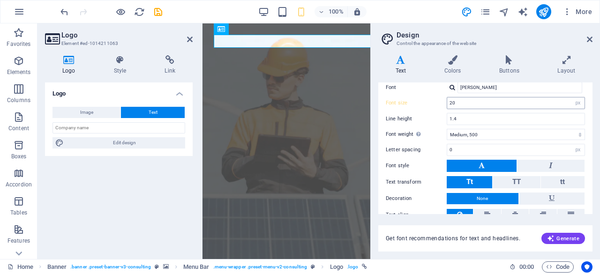
scroll to position [94, 0]
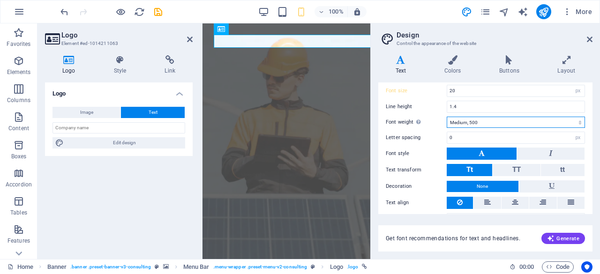
click at [579, 123] on select "Thin, 100 Extra-light, 200 Light, 300 Regular, 400 Medium, 500 Semi-bold, 600 B…" at bounding box center [516, 122] width 138 height 11
click at [535, 103] on input "1.4" at bounding box center [515, 106] width 137 height 11
click at [483, 154] on icon at bounding box center [482, 153] width 6 height 11
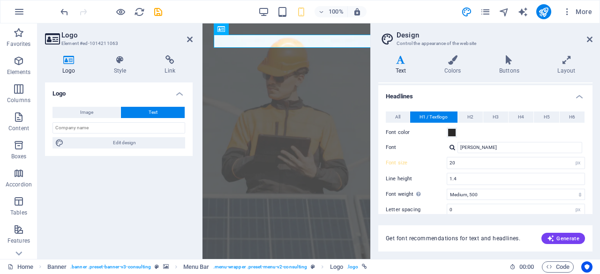
scroll to position [18, 0]
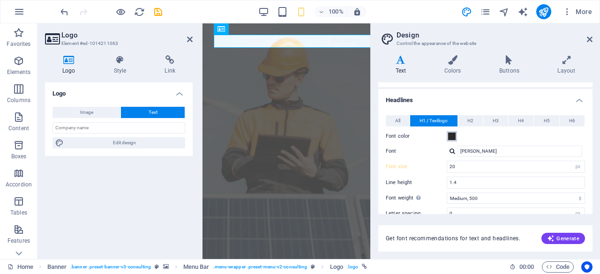
click at [452, 138] on span at bounding box center [451, 136] width 7 height 7
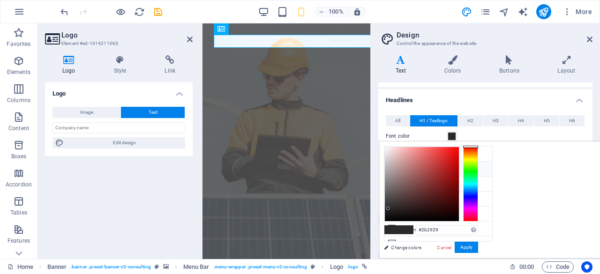
type input "#29292b"
click at [478, 194] on div at bounding box center [470, 184] width 15 height 75
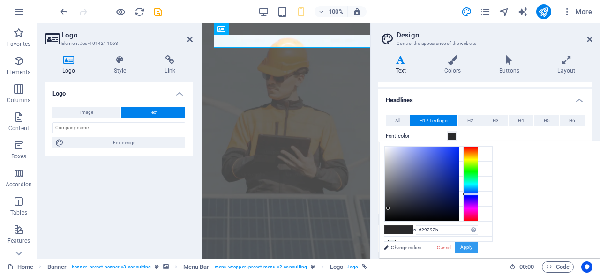
click at [478, 245] on button "Apply" at bounding box center [466, 247] width 23 height 11
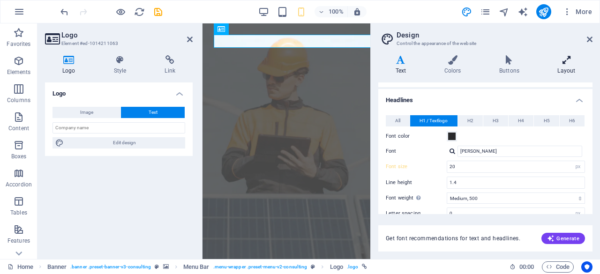
click at [570, 63] on icon at bounding box center [566, 59] width 52 height 9
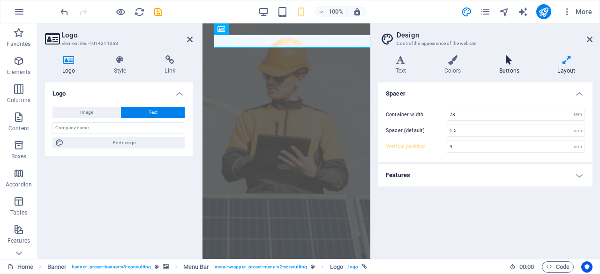
click at [508, 60] on icon at bounding box center [509, 59] width 54 height 9
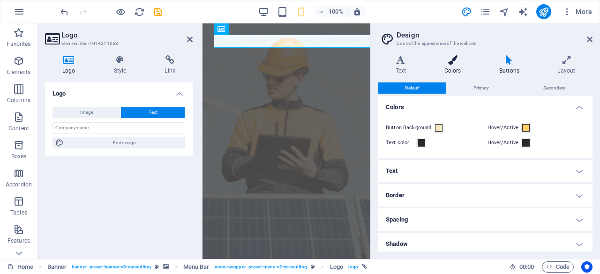
click at [459, 65] on h4 "Colors" at bounding box center [454, 65] width 55 height 20
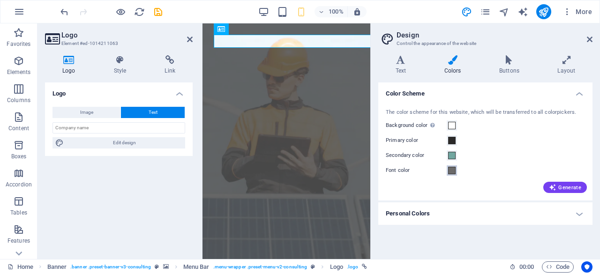
click at [454, 169] on span at bounding box center [451, 170] width 7 height 7
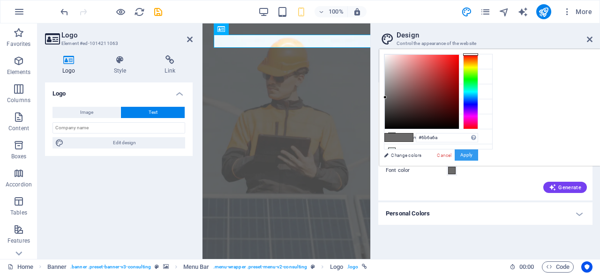
click at [478, 153] on button "Apply" at bounding box center [466, 155] width 23 height 11
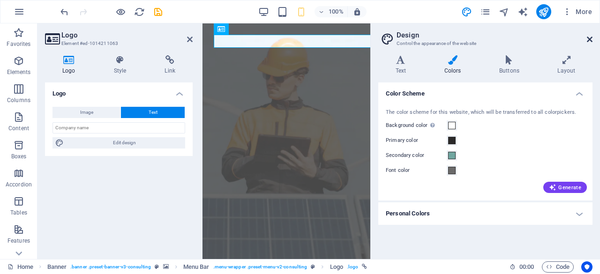
click at [588, 39] on icon at bounding box center [590, 39] width 6 height 7
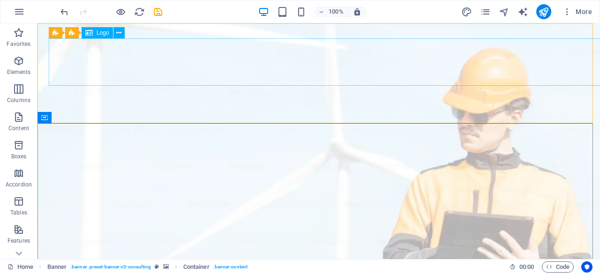
click at [106, 35] on span "Logo" at bounding box center [103, 33] width 13 height 6
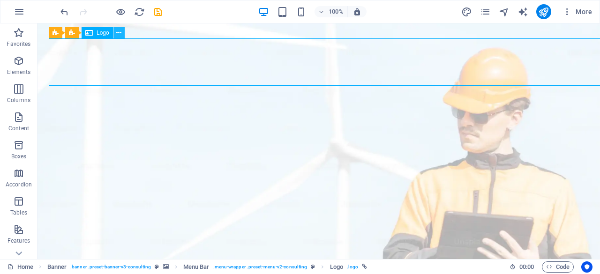
click at [120, 33] on icon at bounding box center [118, 33] width 5 height 10
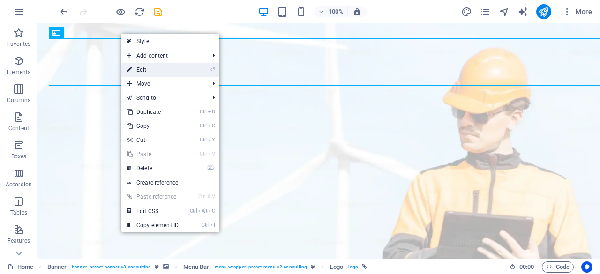
click at [152, 70] on link "⏎ Edit" at bounding box center [152, 70] width 63 height 14
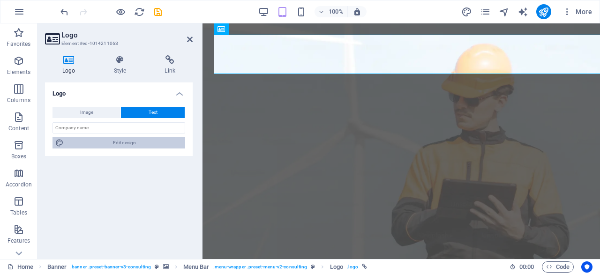
click at [137, 144] on span "Edit design" at bounding box center [125, 142] width 116 height 11
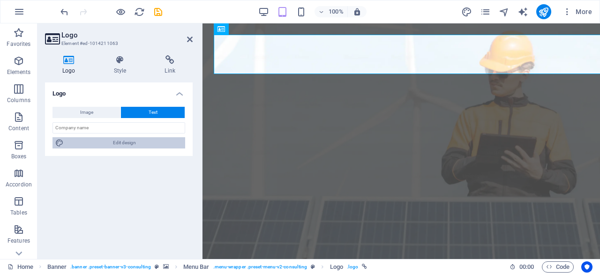
select select "px"
select select "500"
select select "px"
select select "rem"
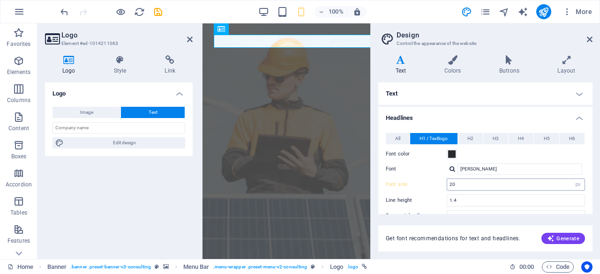
scroll to position [94, 0]
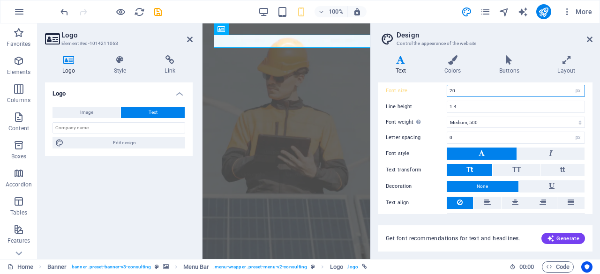
click at [472, 88] on input "20" at bounding box center [515, 90] width 137 height 11
type input "2"
type input "15"
click at [593, 37] on aside "Design Control the appearance of the website Variants Text Colors Buttons Layou…" at bounding box center [485, 141] width 230 height 236
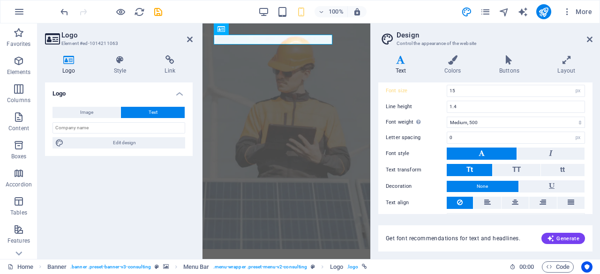
click at [594, 41] on aside "Design Control the appearance of the website Variants Text Colors Buttons Layou…" at bounding box center [485, 141] width 230 height 236
click at [588, 40] on icon at bounding box center [590, 39] width 6 height 7
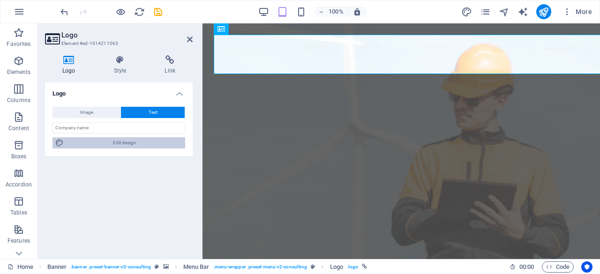
click at [132, 144] on span "Edit design" at bounding box center [125, 142] width 116 height 11
select select "px"
select select "500"
select select "px"
select select "rem"
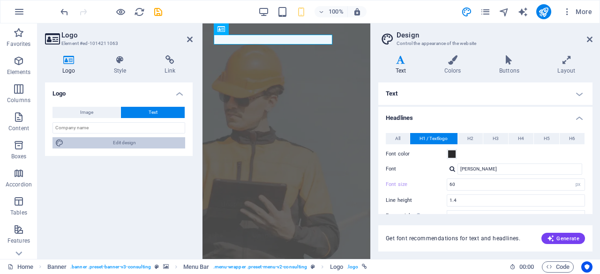
type input "15"
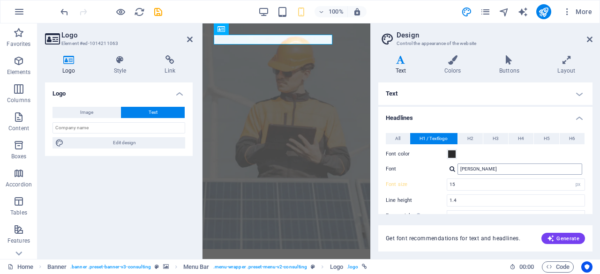
scroll to position [47, 0]
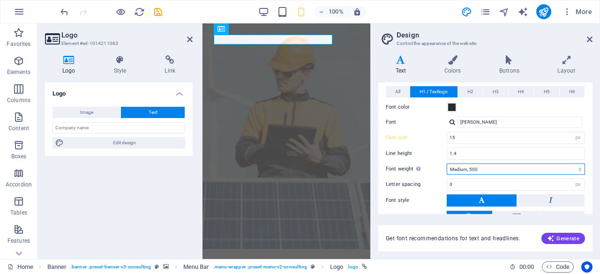
click at [504, 167] on select "Thin, 100 Extra-light, 200 Light, 300 Regular, 400 Medium, 500 Semi-bold, 600 B…" at bounding box center [516, 169] width 138 height 11
select select "400"
click at [447, 164] on select "Thin, 100 Extra-light, 200 Light, 300 Regular, 400 Medium, 500 Semi-bold, 600 B…" at bounding box center [516, 169] width 138 height 11
click at [590, 41] on icon at bounding box center [590, 39] width 6 height 7
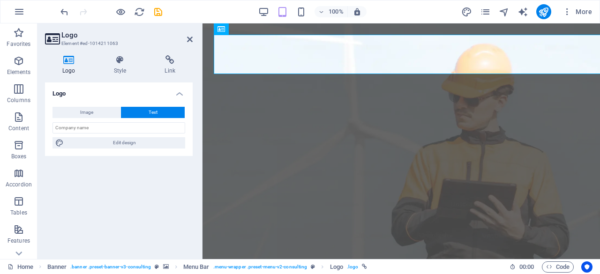
click at [157, 109] on button "Text" at bounding box center [153, 112] width 64 height 11
click at [99, 116] on button "Image" at bounding box center [86, 112] width 68 height 11
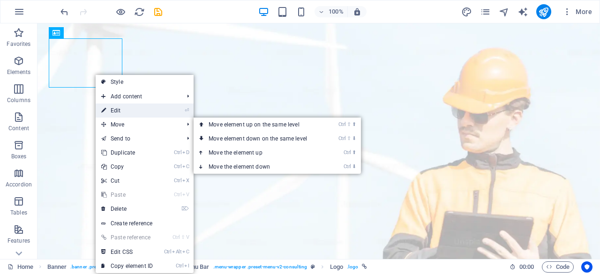
click at [131, 110] on link "⏎ Edit" at bounding box center [127, 111] width 63 height 14
select select "px"
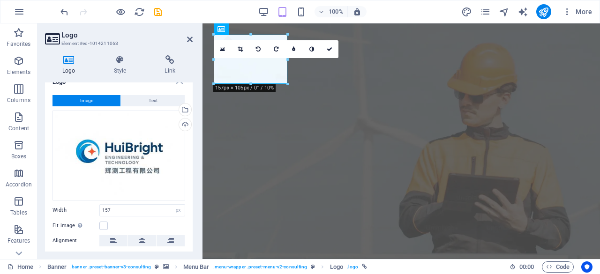
scroll to position [0, 0]
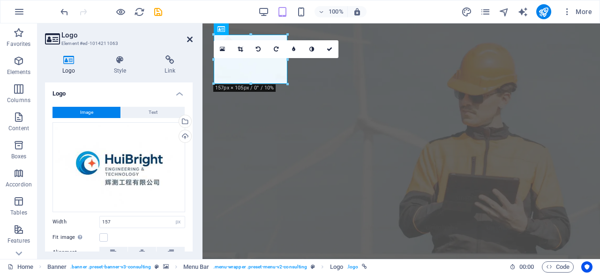
click at [191, 39] on icon at bounding box center [190, 39] width 6 height 7
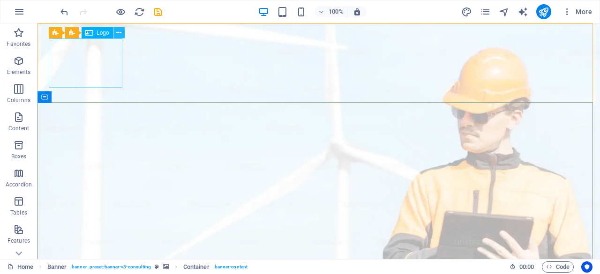
click at [119, 32] on icon at bounding box center [118, 33] width 5 height 10
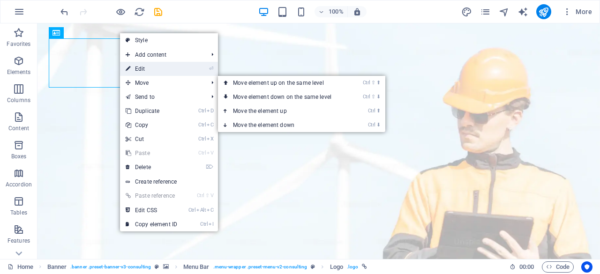
click at [145, 69] on link "⏎ Edit" at bounding box center [151, 69] width 63 height 14
select select "px"
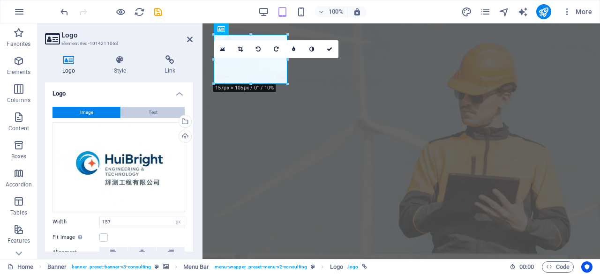
click at [149, 114] on span "Text" at bounding box center [153, 112] width 9 height 11
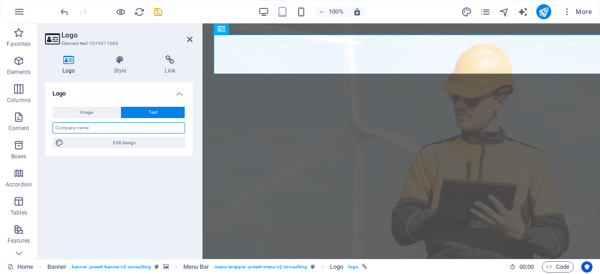
click at [144, 127] on input "text" at bounding box center [118, 127] width 133 height 11
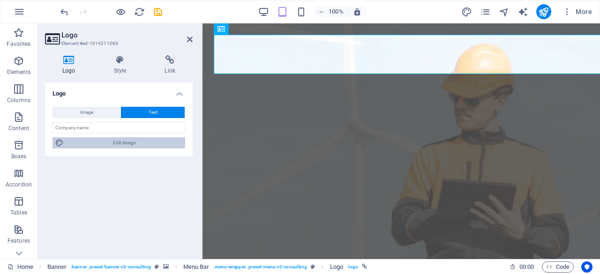
click at [129, 142] on span "Edit design" at bounding box center [125, 142] width 116 height 11
select select "px"
select select "400"
select select "px"
select select "rem"
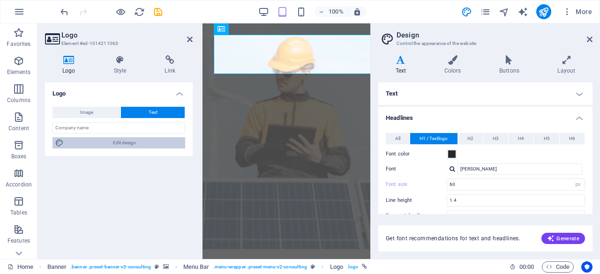
type input "15"
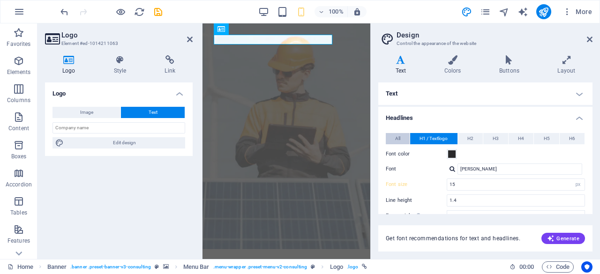
click at [400, 139] on span "All" at bounding box center [397, 138] width 5 height 11
click at [590, 40] on icon at bounding box center [590, 39] width 6 height 7
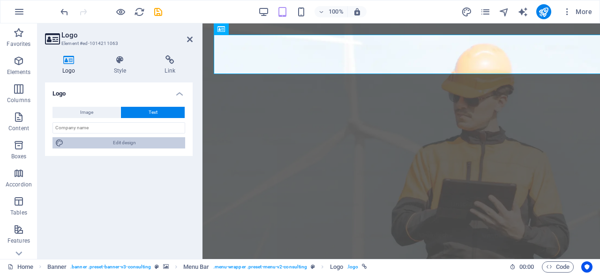
click at [129, 139] on span "Edit design" at bounding box center [125, 142] width 116 height 11
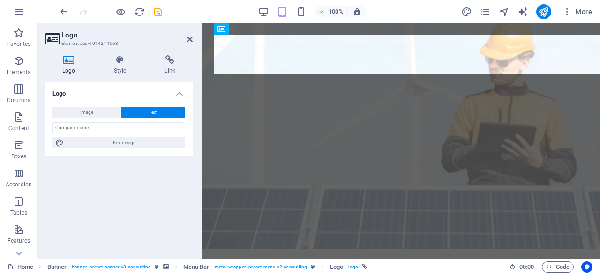
select select "500"
select select "px"
select select "rem"
select select "px"
select select "400"
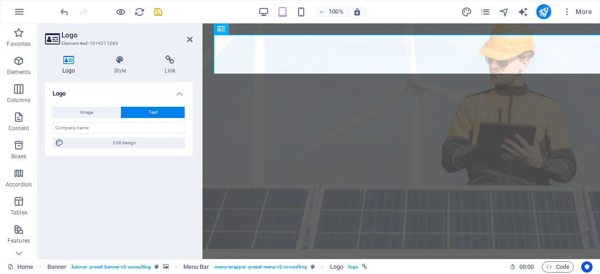
select select "px"
select select "rem"
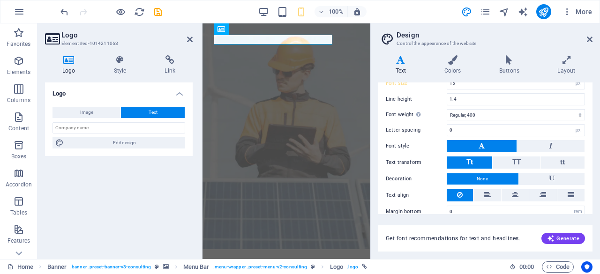
scroll to position [112, 0]
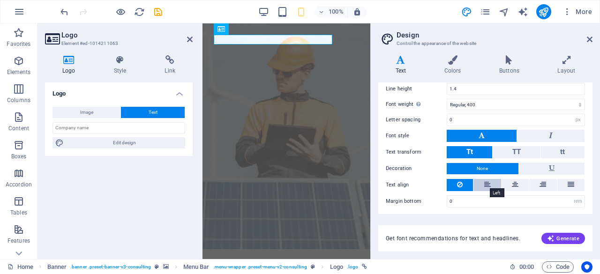
click at [485, 182] on icon at bounding box center [487, 184] width 7 height 11
click at [587, 37] on icon at bounding box center [590, 39] width 6 height 7
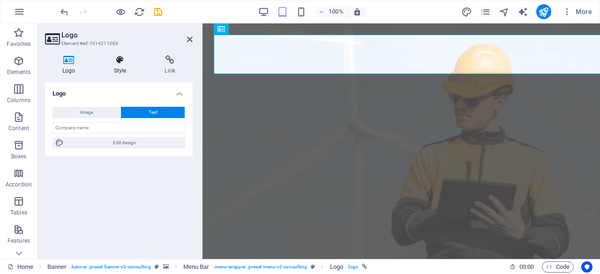
click at [123, 65] on h4 "Style" at bounding box center [122, 65] width 51 height 20
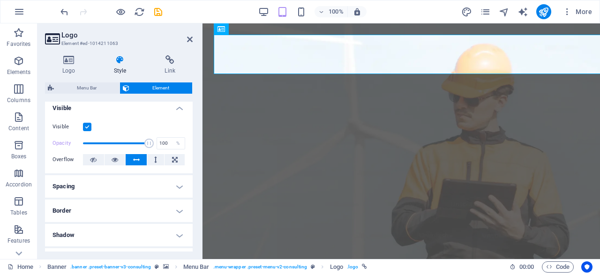
scroll to position [0, 0]
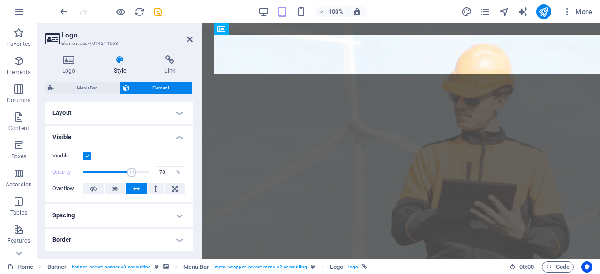
type input "79"
drag, startPoint x: 147, startPoint y: 172, endPoint x: 134, endPoint y: 174, distance: 13.2
click at [134, 174] on span at bounding box center [134, 172] width 9 height 9
click at [267, 30] on span "Logo" at bounding box center [268, 29] width 13 height 6
click at [286, 31] on button at bounding box center [283, 28] width 11 height 11
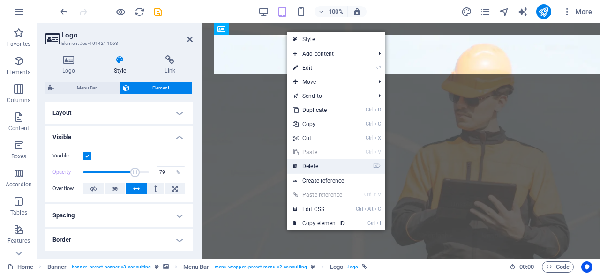
click at [321, 167] on link "⌦ Delete" at bounding box center [318, 166] width 63 height 14
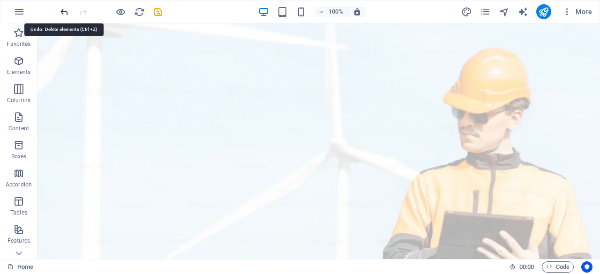
click at [62, 8] on icon "undo" at bounding box center [64, 12] width 11 height 11
click at [80, 10] on icon "redo" at bounding box center [83, 12] width 11 height 11
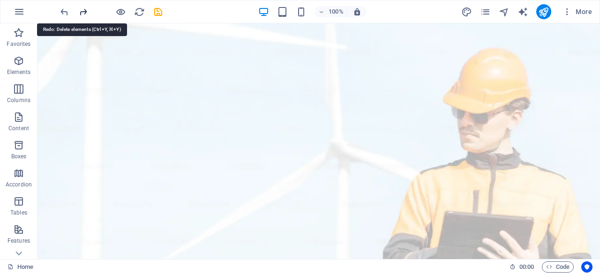
click at [81, 10] on icon "redo" at bounding box center [83, 12] width 11 height 11
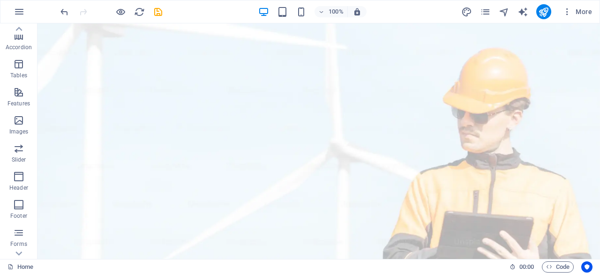
scroll to position [186, 0]
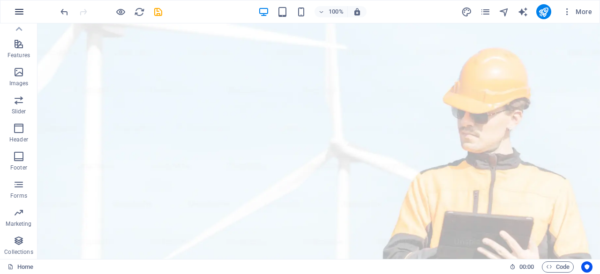
click at [17, 14] on icon "button" at bounding box center [19, 11] width 11 height 11
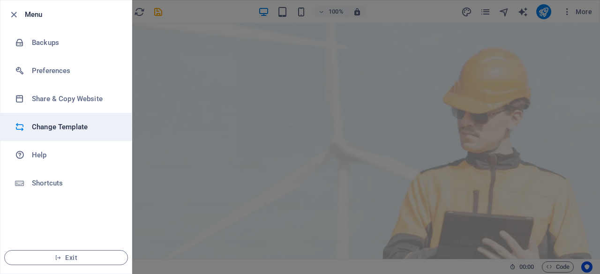
click at [52, 131] on h6 "Change Template" at bounding box center [75, 126] width 87 height 11
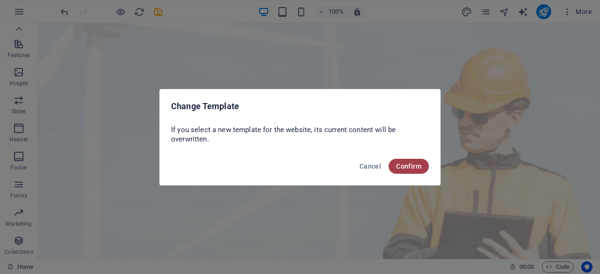
click at [404, 166] on span "Confirm" at bounding box center [408, 166] width 25 height 7
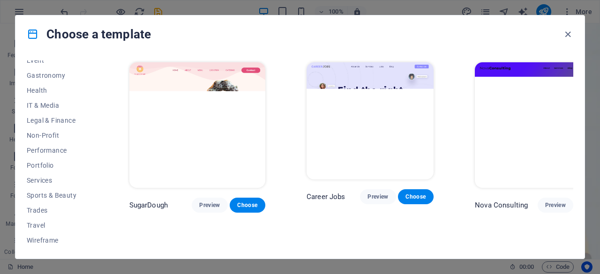
scroll to position [0, 0]
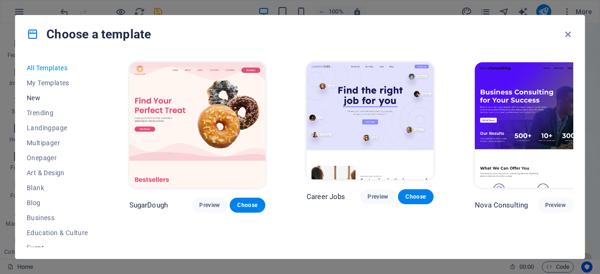
click at [53, 97] on span "New" at bounding box center [57, 97] width 61 height 7
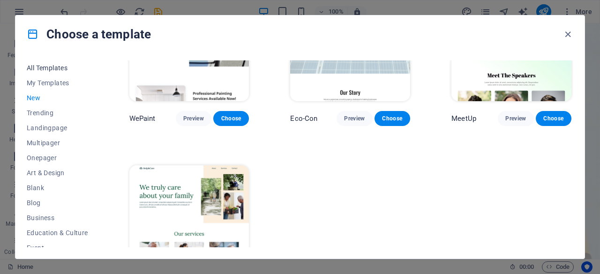
click at [67, 70] on span "All Templates" at bounding box center [57, 67] width 61 height 7
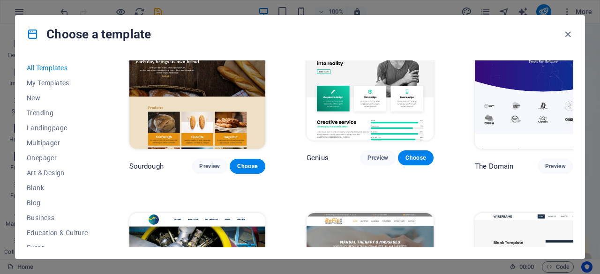
scroll to position [4781, 0]
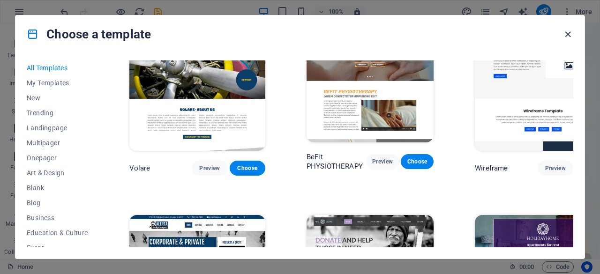
click at [568, 34] on icon "button" at bounding box center [567, 34] width 11 height 11
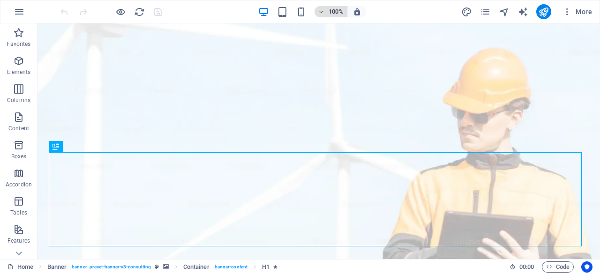
click at [323, 13] on icon "button" at bounding box center [321, 12] width 7 height 6
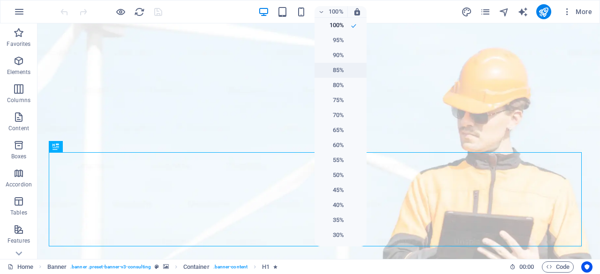
click at [334, 71] on h6 "85%" at bounding box center [332, 70] width 24 height 11
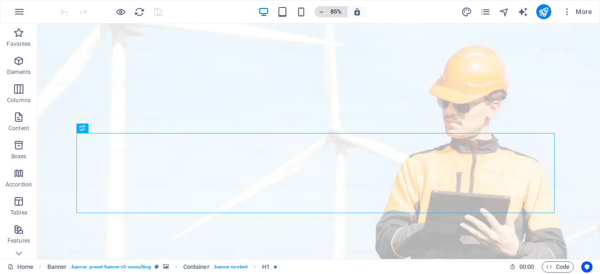
click at [321, 15] on icon "button" at bounding box center [321, 12] width 7 height 6
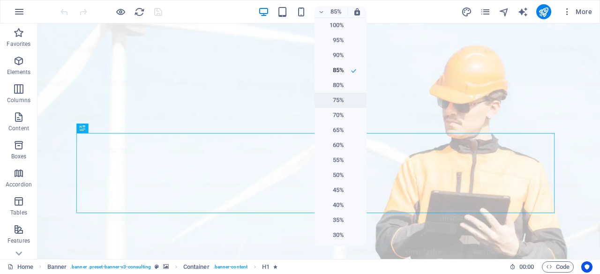
click at [339, 101] on h6 "75%" at bounding box center [332, 100] width 24 height 11
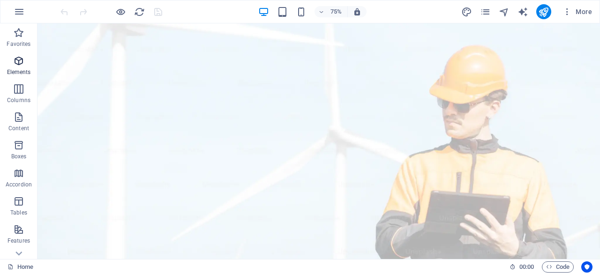
click at [19, 67] on span "Elements" at bounding box center [18, 66] width 37 height 22
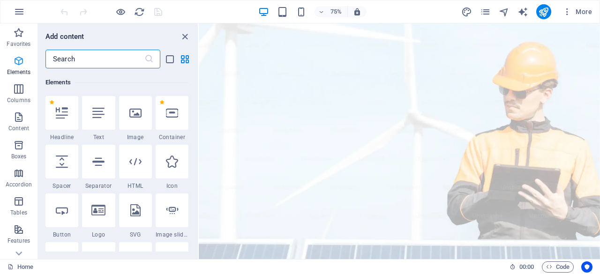
scroll to position [100, 0]
click at [182, 35] on icon "close panel" at bounding box center [185, 36] width 11 height 11
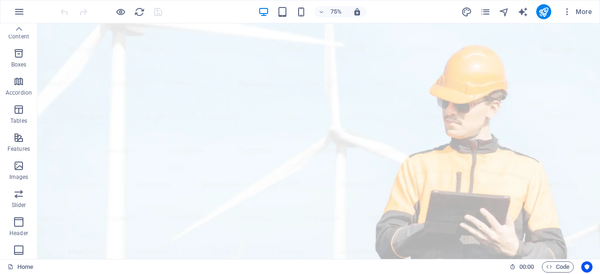
scroll to position [0, 0]
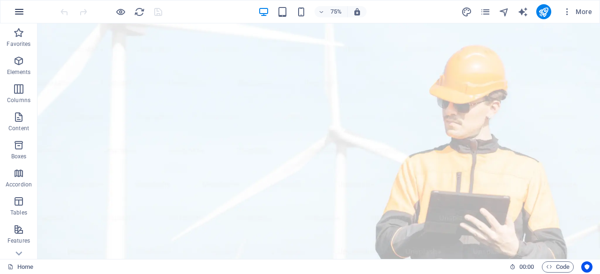
click at [23, 12] on icon "button" at bounding box center [19, 11] width 11 height 11
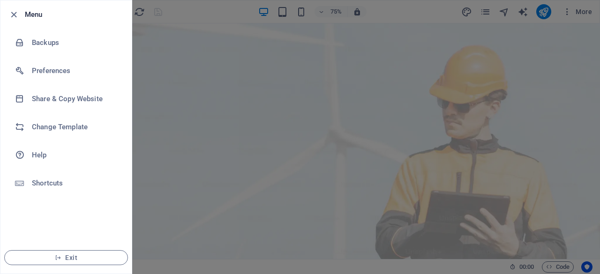
click at [23, 12] on div at bounding box center [16, 14] width 17 height 11
click at [178, 57] on div at bounding box center [300, 137] width 600 height 274
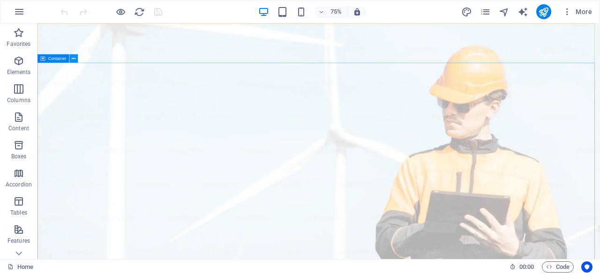
click at [74, 58] on icon at bounding box center [74, 58] width 4 height 7
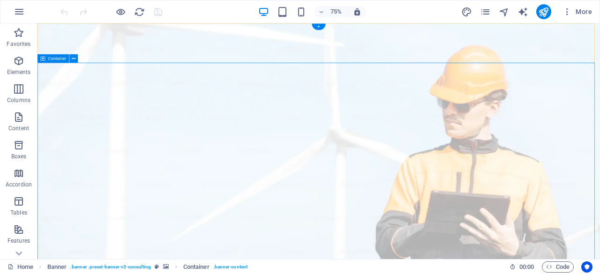
click at [318, 27] on div "+" at bounding box center [319, 27] width 14 height 7
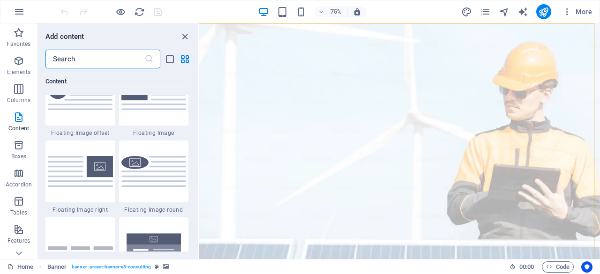
scroll to position [2062, 0]
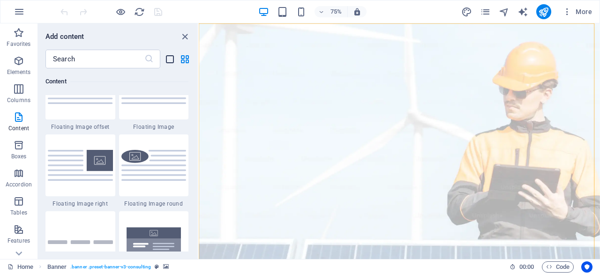
click at [171, 58] on icon "list-view" at bounding box center [170, 59] width 11 height 11
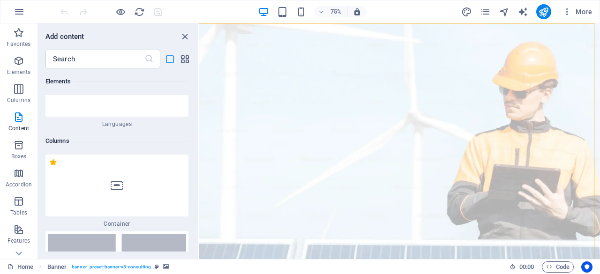
scroll to position [5600, 0]
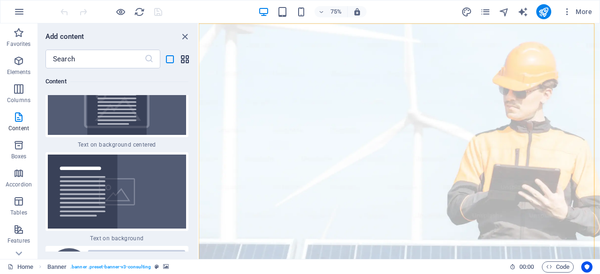
click at [189, 60] on icon "grid-view" at bounding box center [185, 59] width 11 height 11
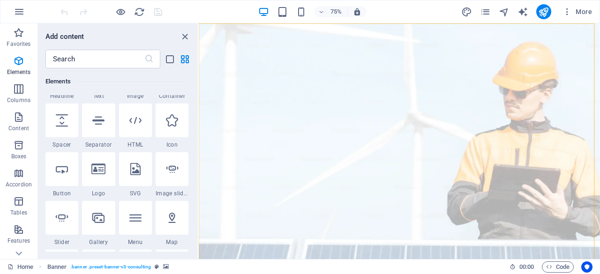
scroll to position [0, 0]
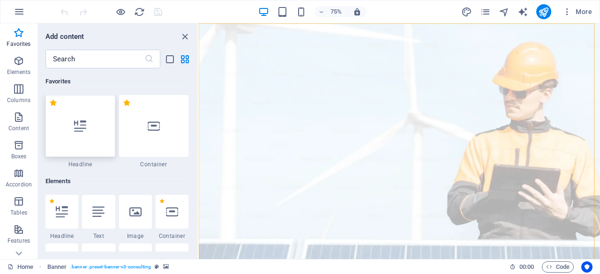
click at [87, 136] on div at bounding box center [80, 126] width 70 height 62
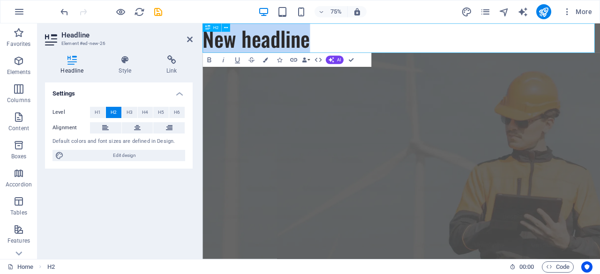
click at [337, 54] on h2 "New headline" at bounding box center [467, 42] width 530 height 39
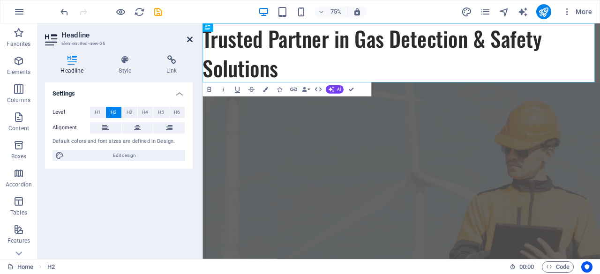
click at [189, 40] on icon at bounding box center [190, 39] width 6 height 7
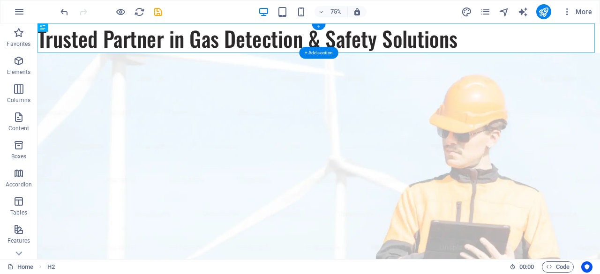
click at [321, 29] on div "+" at bounding box center [319, 27] width 14 height 7
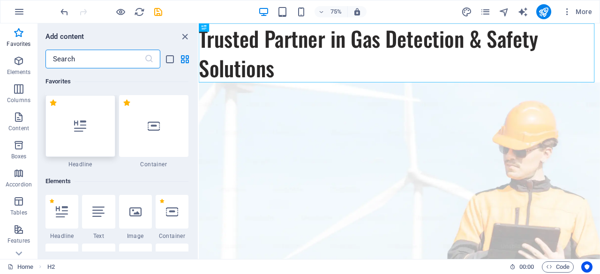
click at [78, 127] on icon at bounding box center [80, 126] width 12 height 12
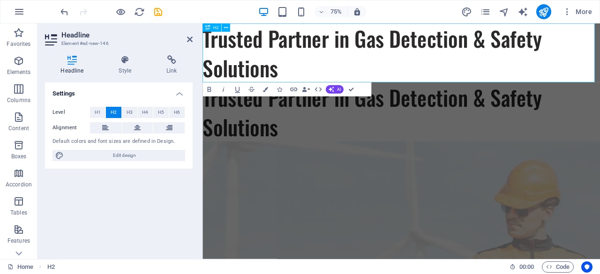
click at [386, 57] on h2 "Trusted Partner in Gas Detection & Safety Solutions" at bounding box center [467, 62] width 530 height 79
click at [316, 86] on h2 "Trusted Partner in Gas Detection & Safety Solutions" at bounding box center [467, 62] width 530 height 79
click at [188, 38] on icon at bounding box center [190, 39] width 6 height 7
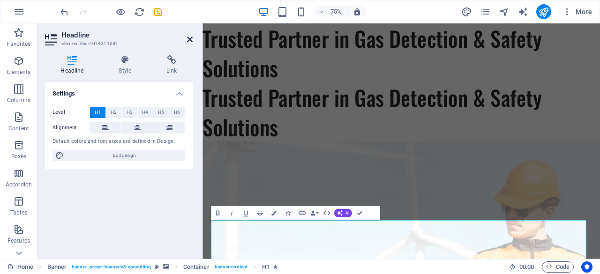
click at [189, 37] on icon at bounding box center [190, 39] width 6 height 7
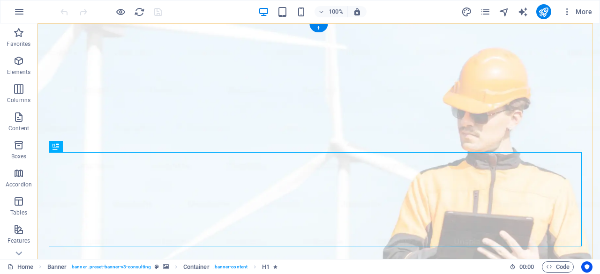
click at [321, 26] on div "+" at bounding box center [318, 28] width 18 height 8
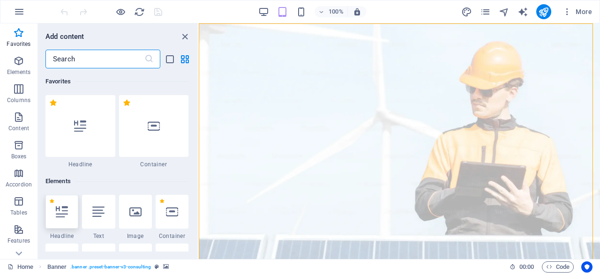
click at [64, 216] on icon at bounding box center [62, 212] width 12 height 12
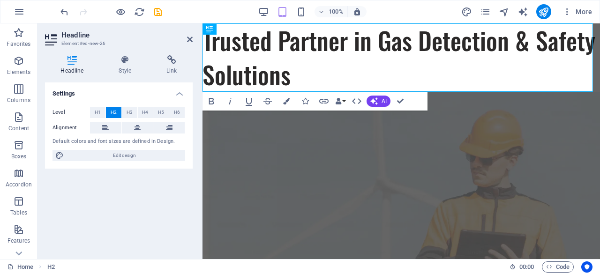
click at [49, 34] on icon at bounding box center [52, 39] width 14 height 15
click at [232, 32] on icon at bounding box center [233, 29] width 5 height 10
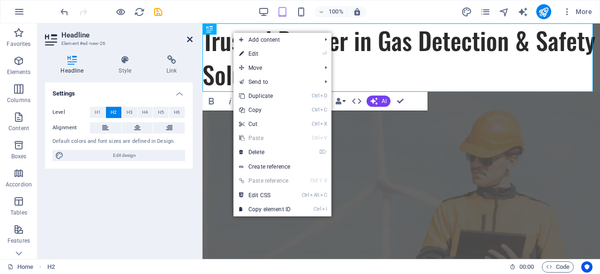
click at [187, 41] on icon at bounding box center [190, 39] width 6 height 7
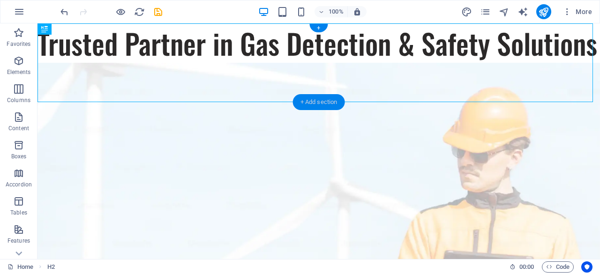
click at [300, 105] on div "+ Add section" at bounding box center [319, 102] width 52 height 16
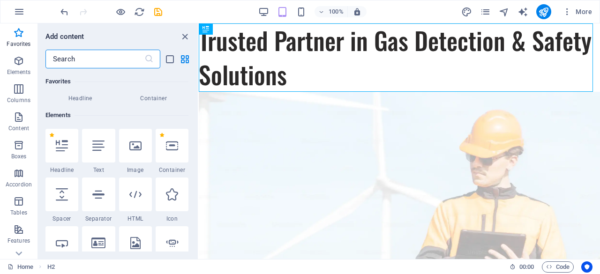
scroll to position [47, 0]
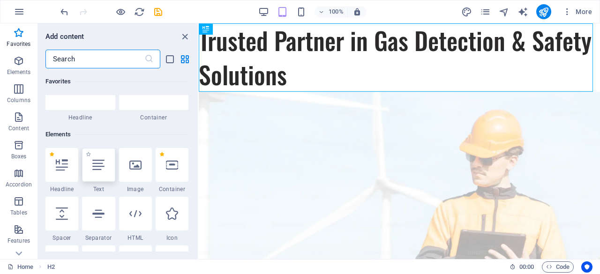
click at [104, 171] on icon at bounding box center [98, 165] width 12 height 12
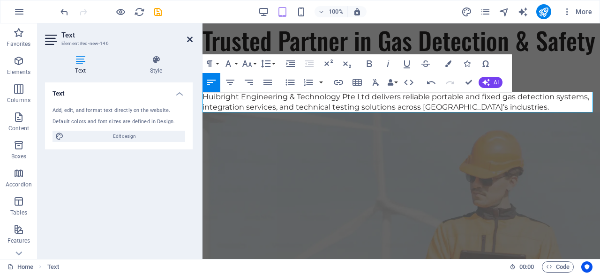
click at [189, 38] on icon at bounding box center [190, 39] width 6 height 7
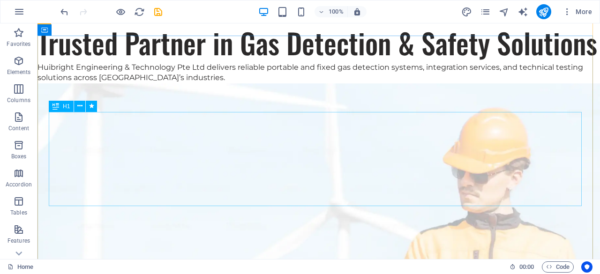
scroll to position [0, 0]
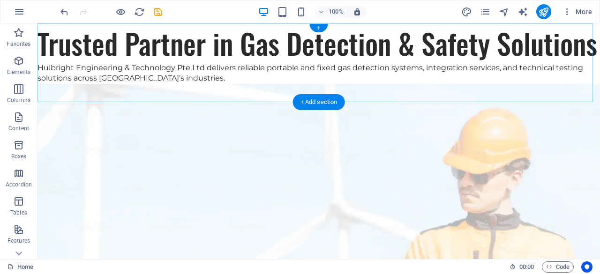
click at [318, 28] on div "+" at bounding box center [318, 28] width 18 height 8
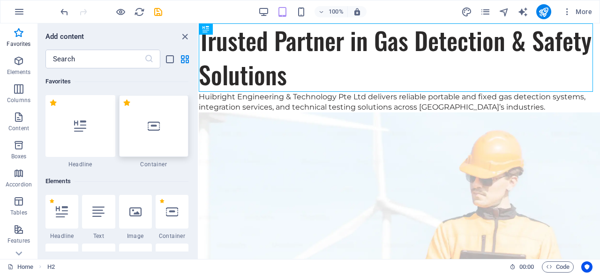
click at [157, 133] on div at bounding box center [154, 126] width 70 height 62
